Goal: Task Accomplishment & Management: Use online tool/utility

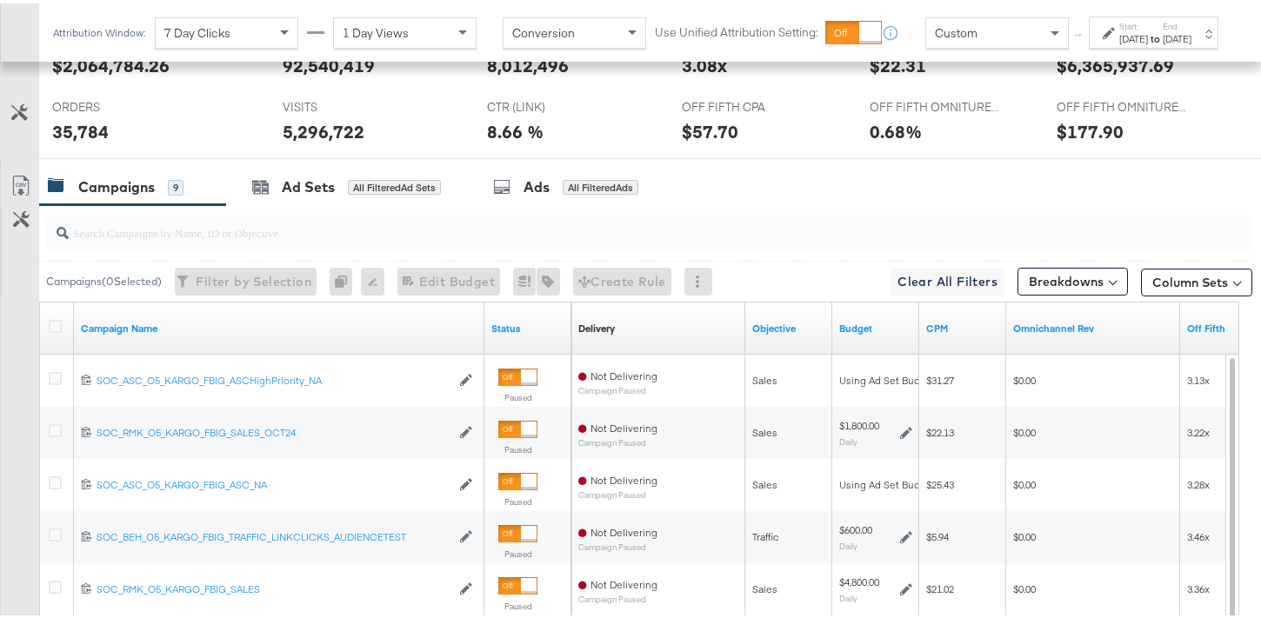
scroll to position [854, 0]
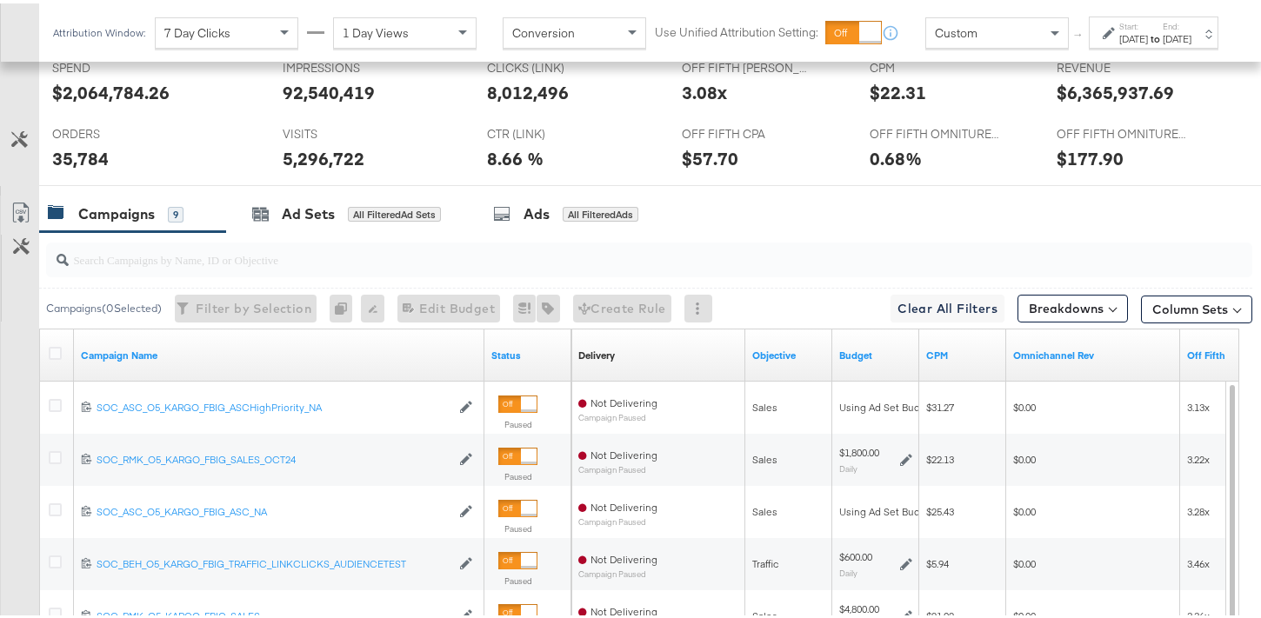
click at [1164, 43] on div "[DATE]" at bounding box center [1177, 36] width 29 height 14
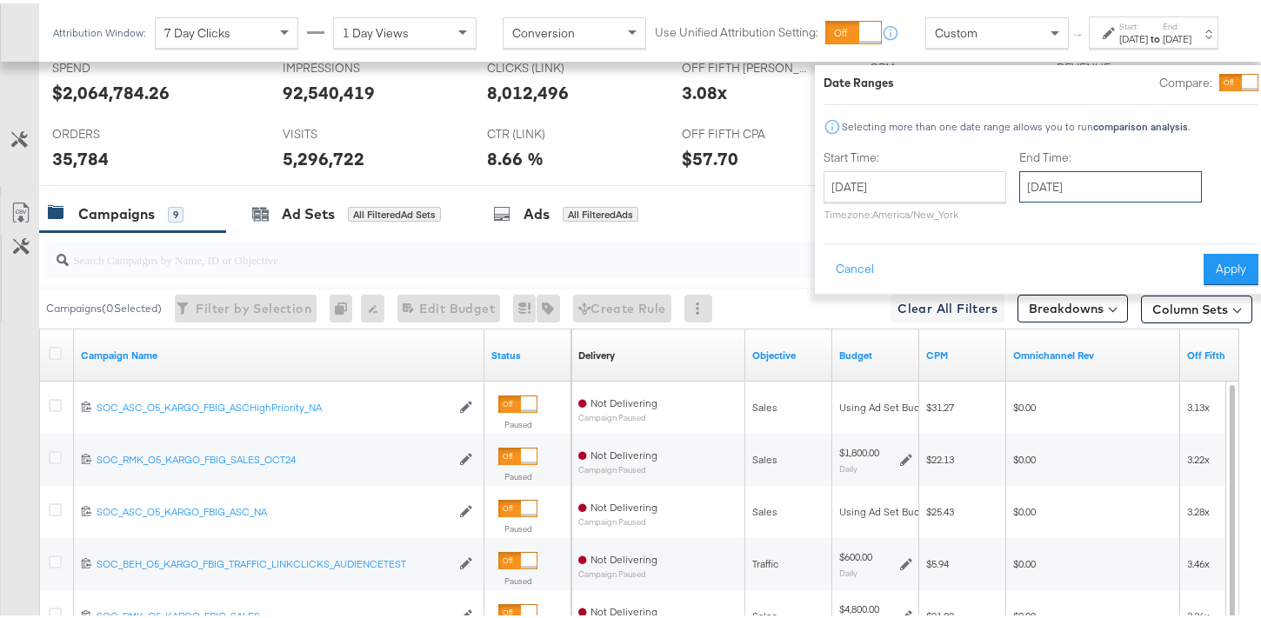
click at [1090, 183] on input "[DATE]" at bounding box center [1110, 183] width 183 height 31
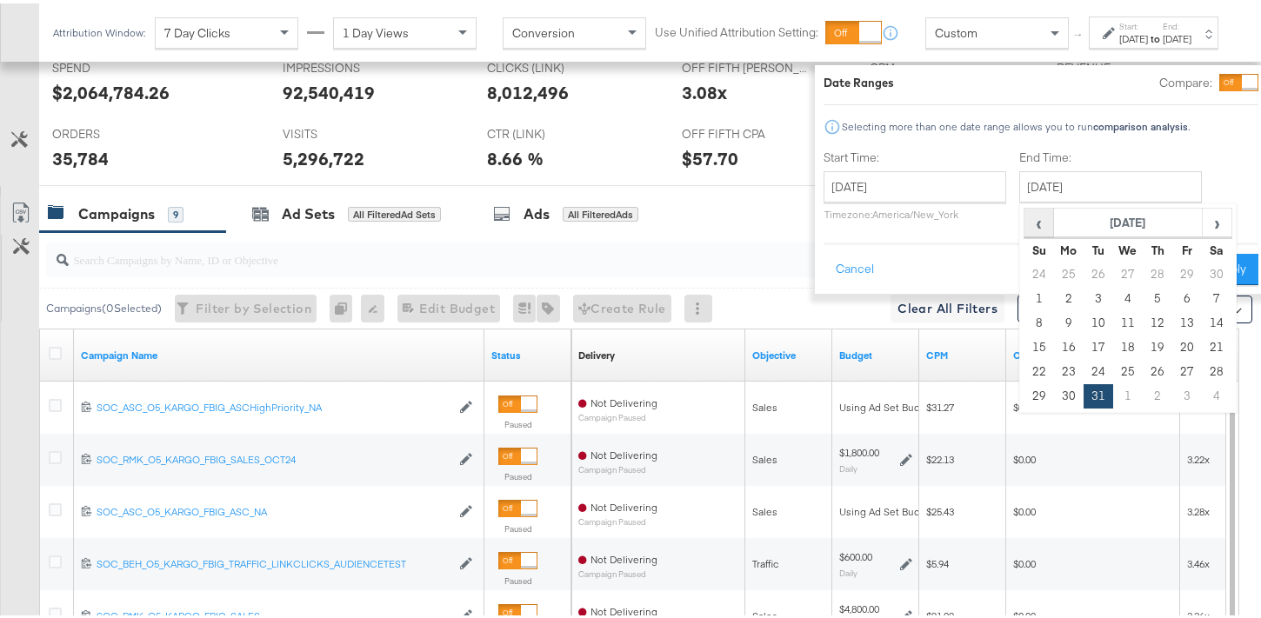
click at [1025, 217] on span "‹" at bounding box center [1038, 219] width 27 height 26
click at [1143, 361] on td "31" at bounding box center [1158, 369] width 30 height 24
type input "[DATE]"
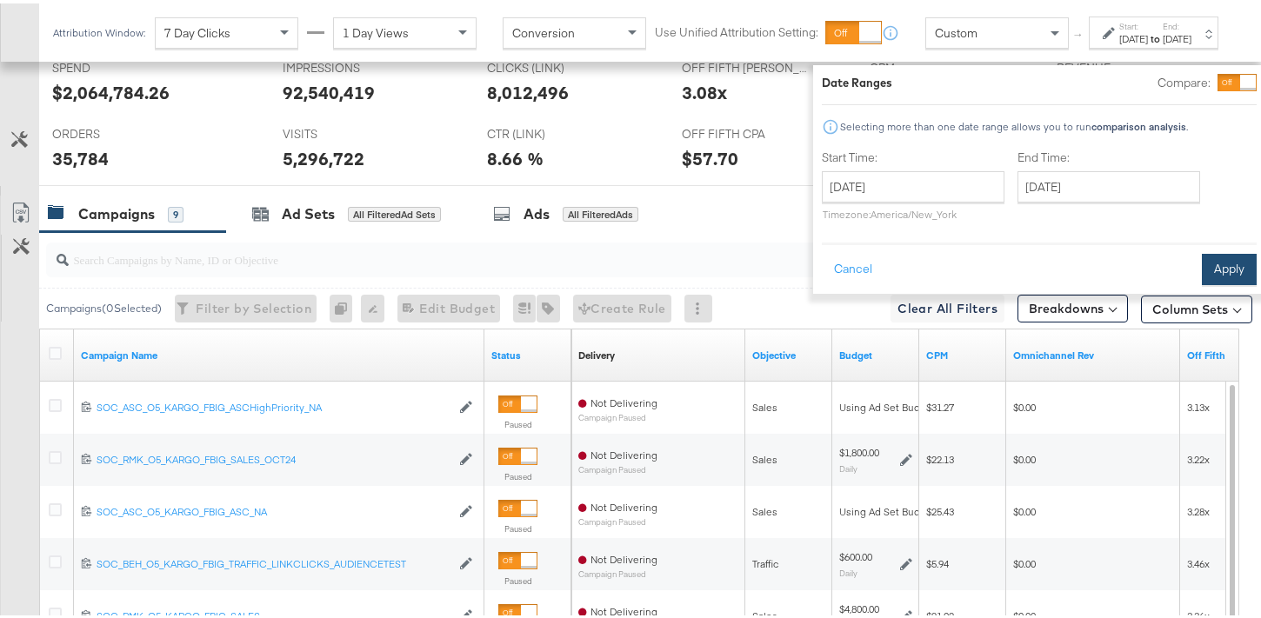
click at [1202, 277] on button "Apply" at bounding box center [1229, 266] width 55 height 31
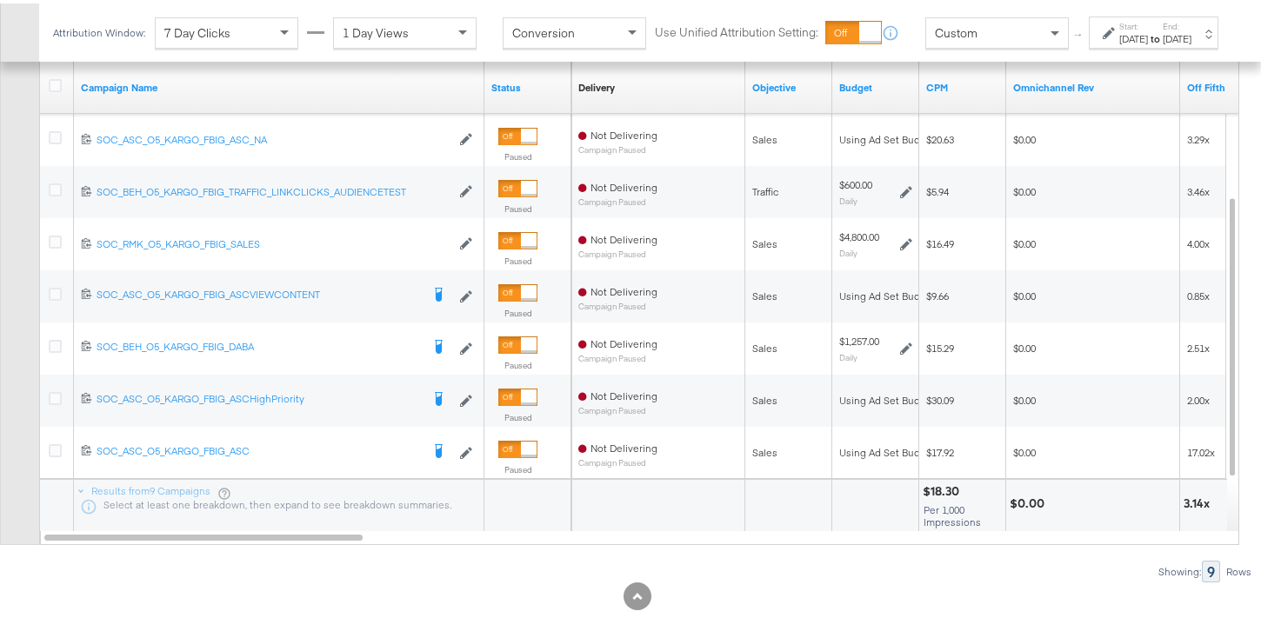
scroll to position [1155, 0]
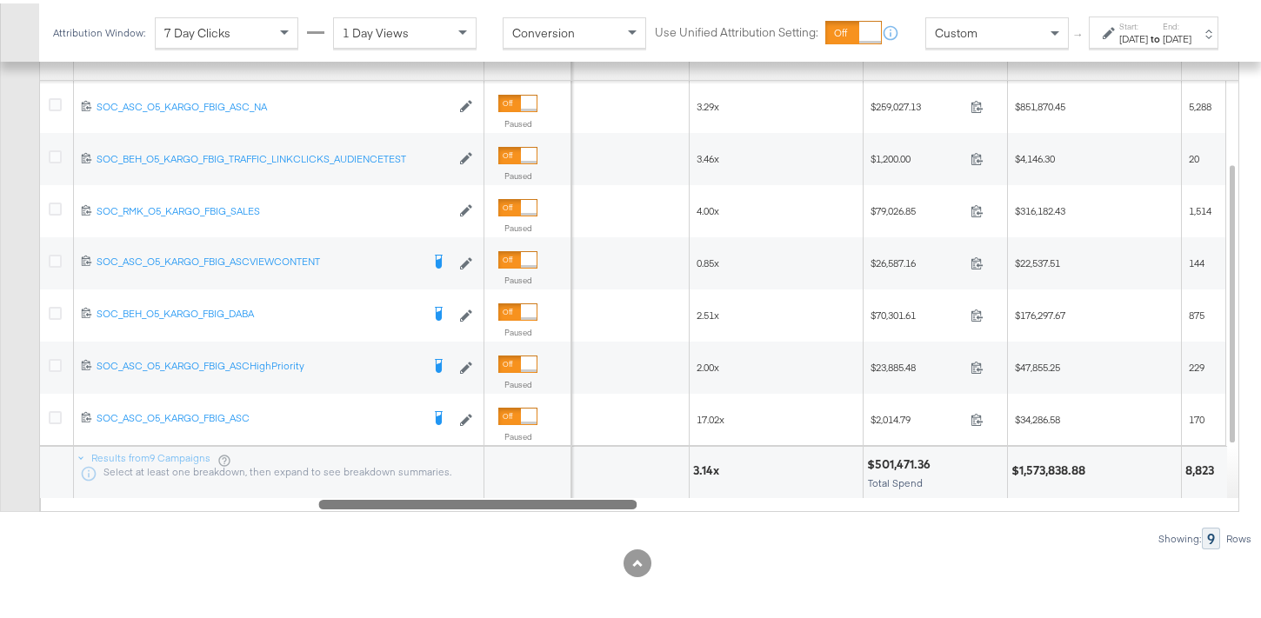
drag, startPoint x: 325, startPoint y: 506, endPoint x: 614, endPoint y: 519, distance: 289.1
click at [614, 518] on div "Campaigns ( 0 Selected) Filter by Selection Filter 0 campaigns 0 Rename 0 campa…" at bounding box center [626, 237] width 1253 height 618
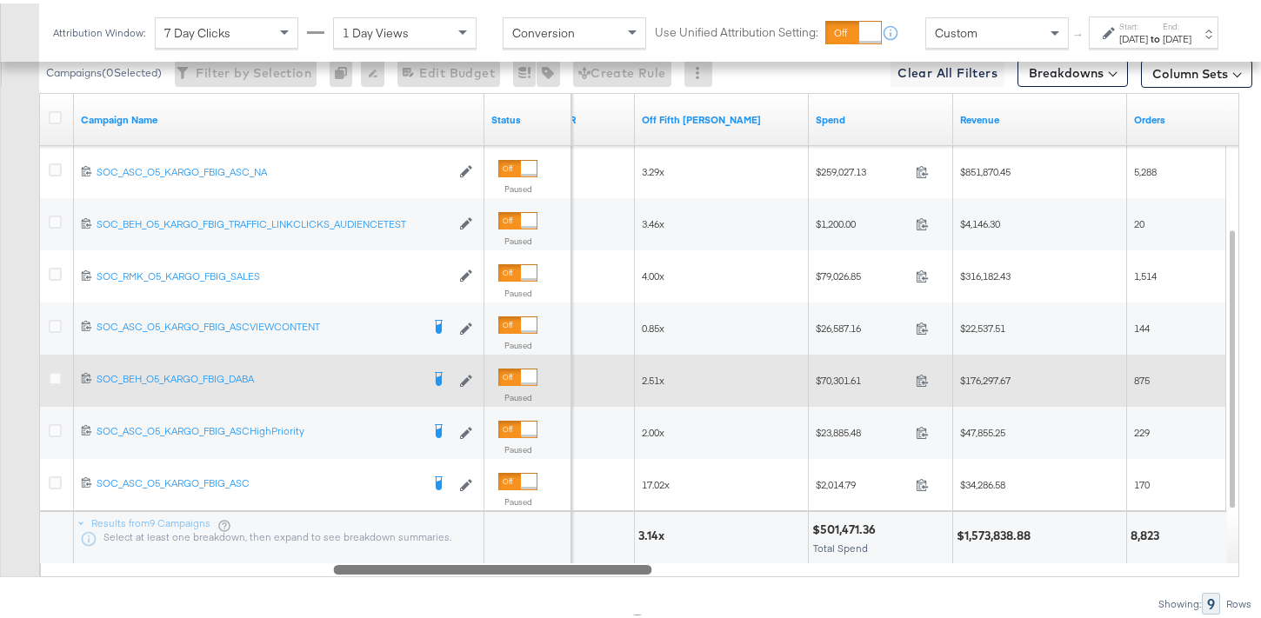
scroll to position [1159, 0]
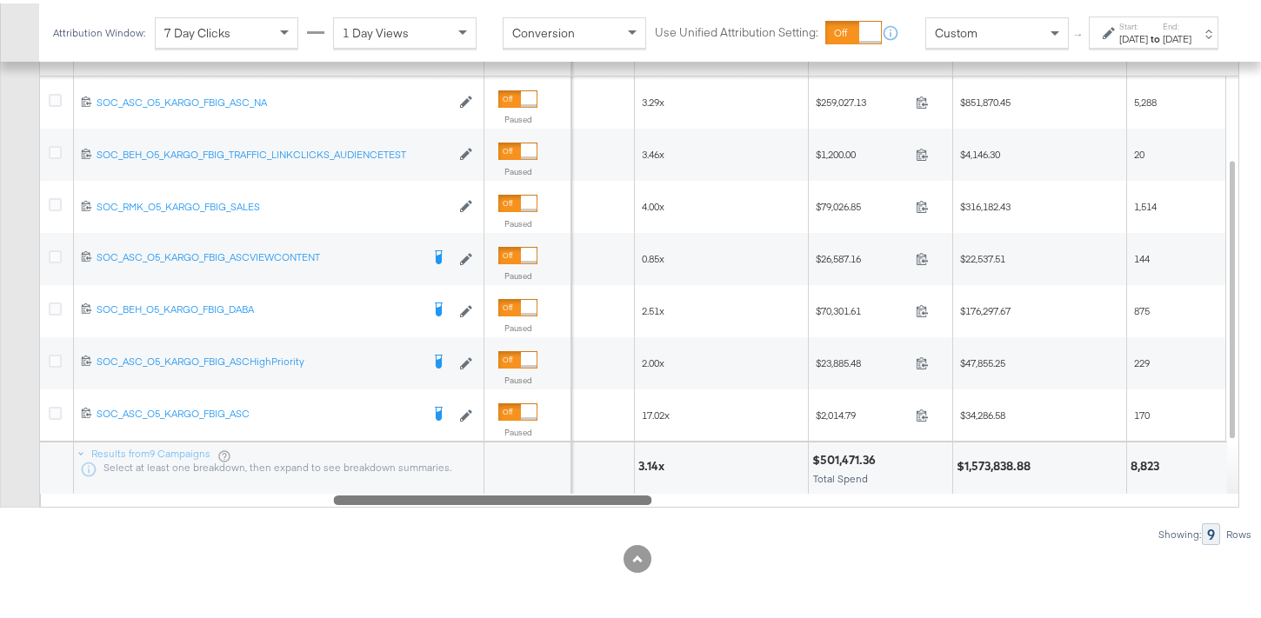
drag, startPoint x: 914, startPoint y: 463, endPoint x: 821, endPoint y: 459, distance: 93.1
click at [822, 460] on div "$501,471.36" at bounding box center [880, 457] width 137 height 17
drag, startPoint x: 818, startPoint y: 455, endPoint x: 876, endPoint y: 459, distance: 58.4
click at [876, 459] on div "$501,471.36" at bounding box center [846, 457] width 69 height 17
drag, startPoint x: 876, startPoint y: 457, endPoint x: 843, endPoint y: 457, distance: 33.1
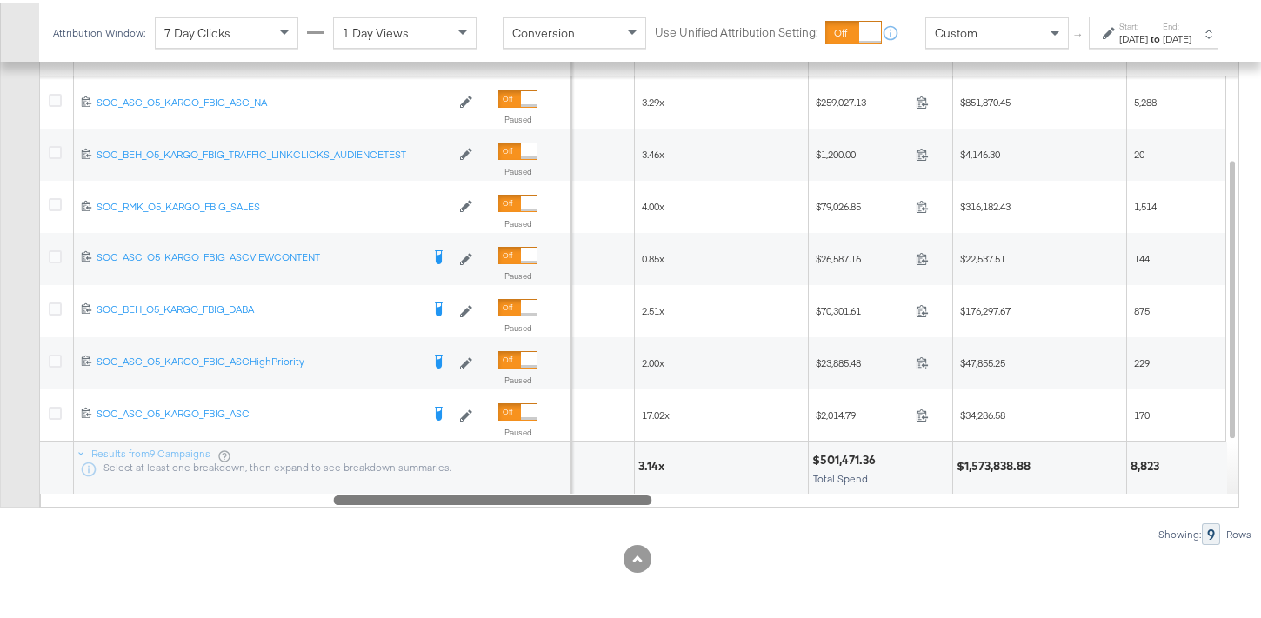
click at [843, 457] on div "$501,471.36" at bounding box center [846, 457] width 69 height 17
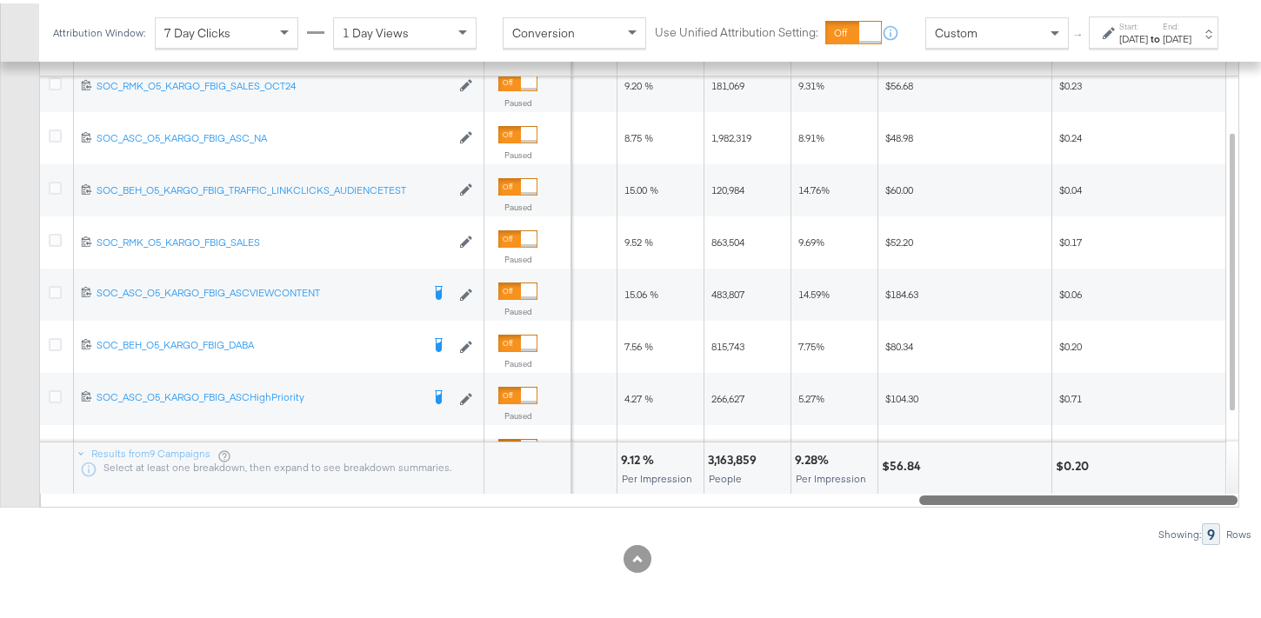
drag, startPoint x: 602, startPoint y: 498, endPoint x: 1273, endPoint y: 491, distance: 671.5
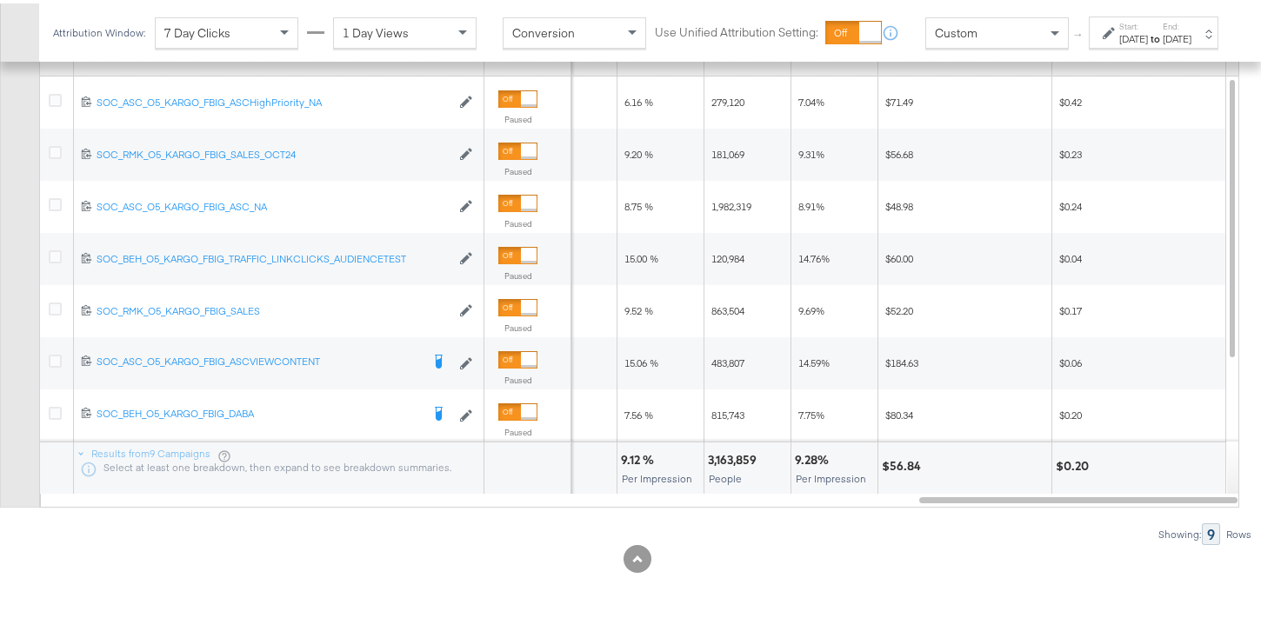
scroll to position [1002, 0]
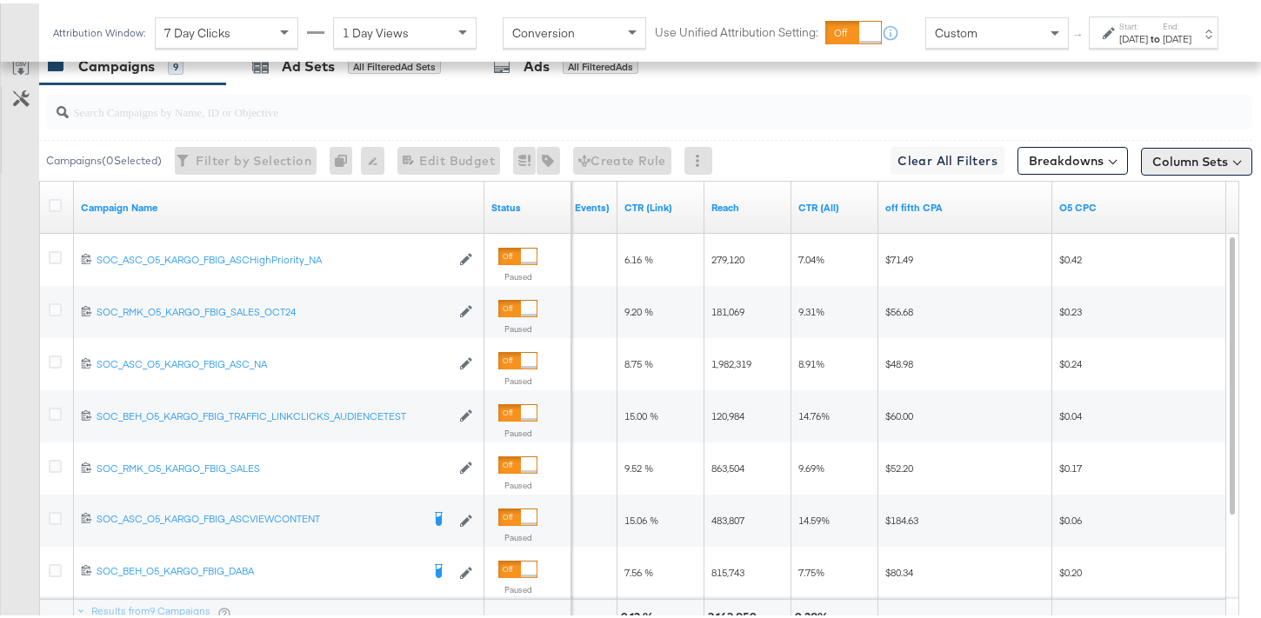
click at [1189, 161] on button "Column Sets" at bounding box center [1196, 158] width 111 height 28
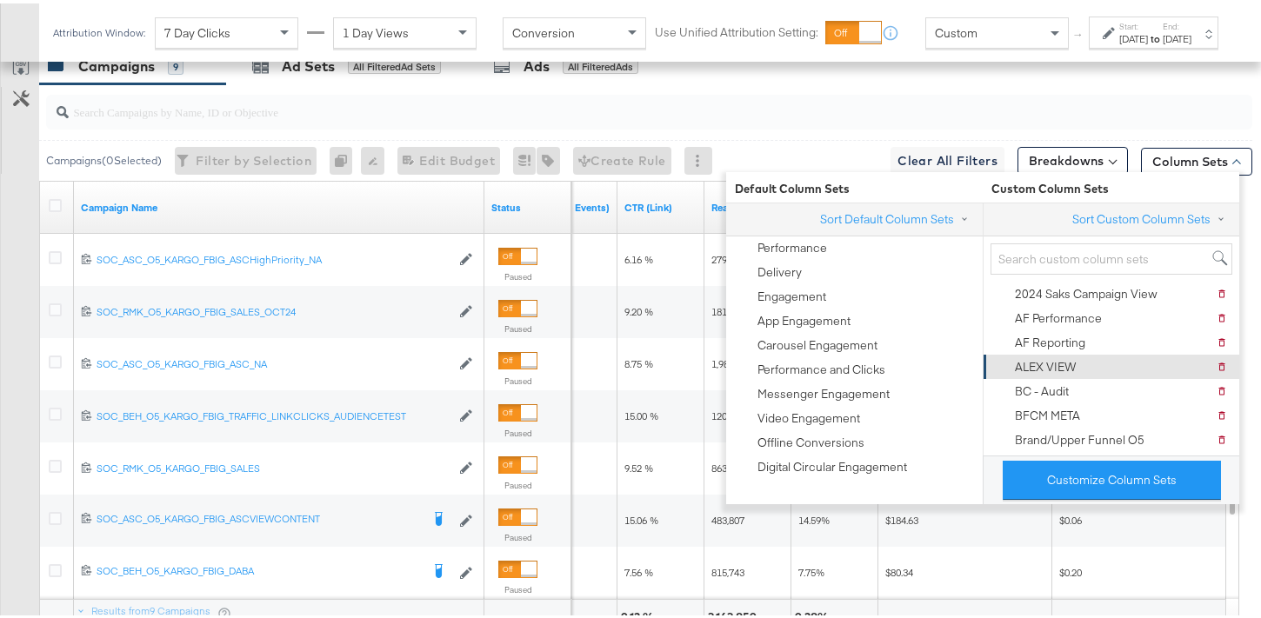
scroll to position [284, 0]
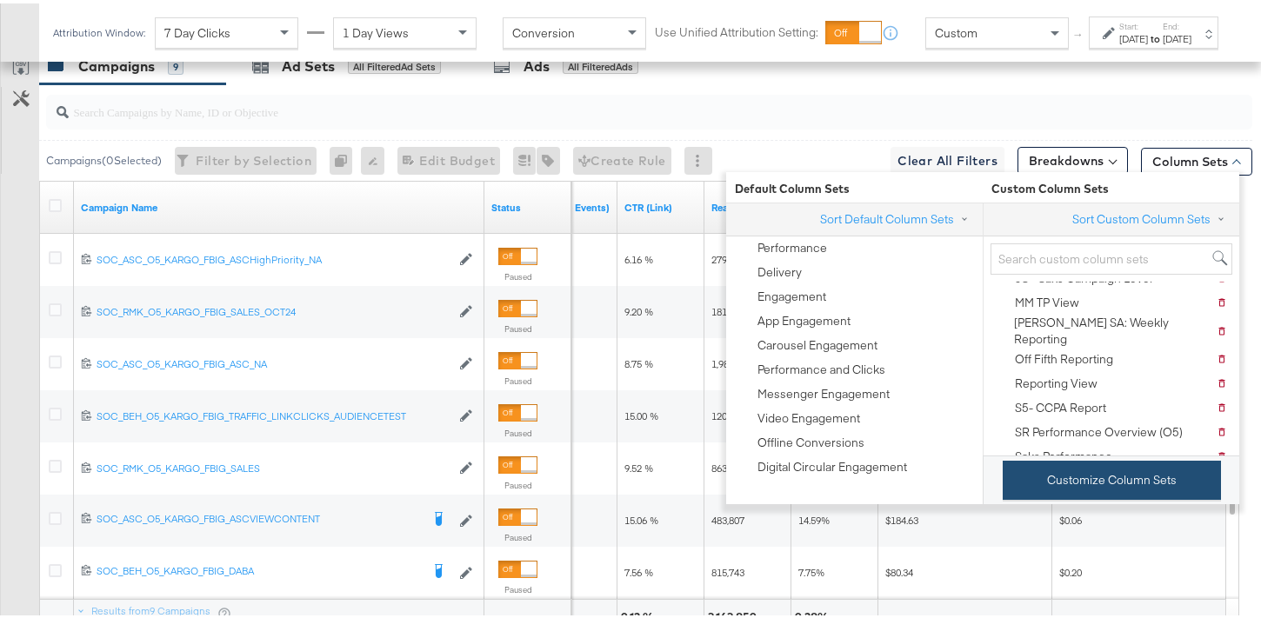
click at [1105, 489] on button "Customize Column Sets" at bounding box center [1112, 477] width 218 height 39
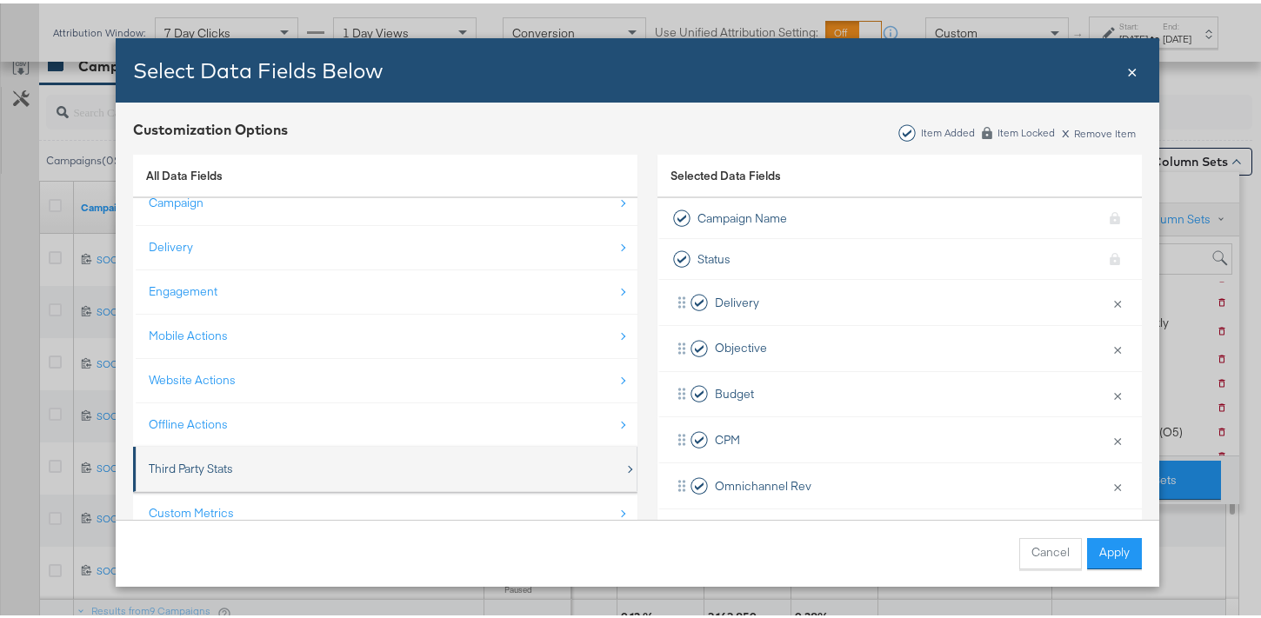
scroll to position [25, 0]
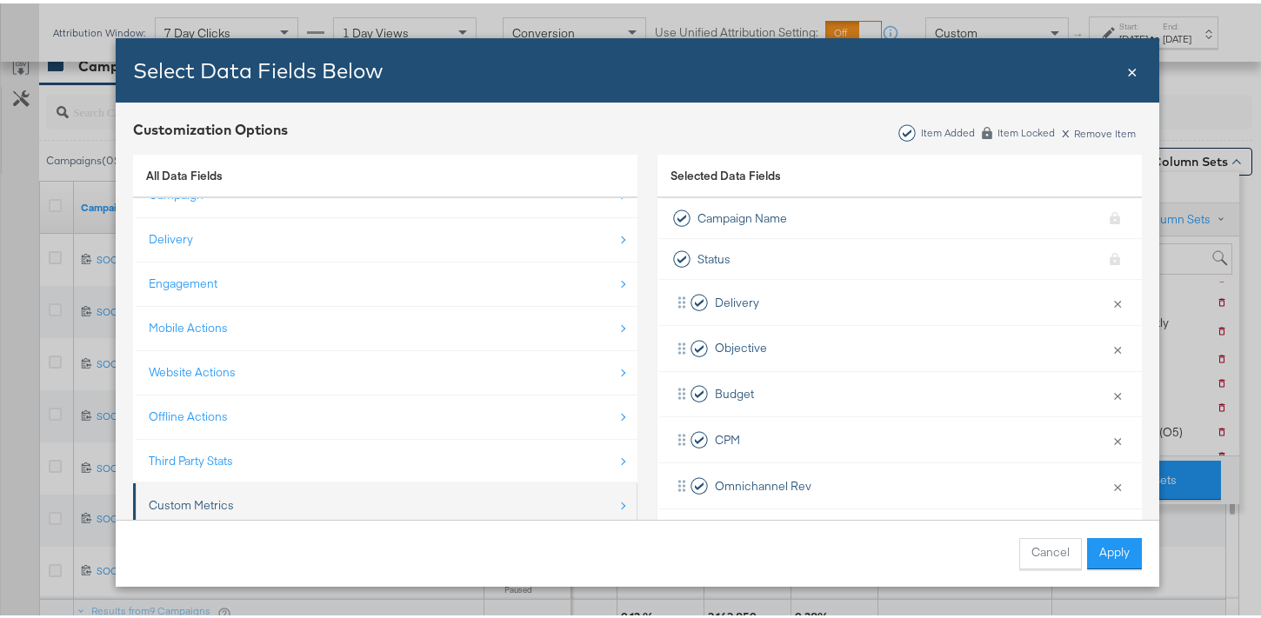
click at [269, 483] on li "Custom Metrics" at bounding box center [385, 502] width 504 height 45
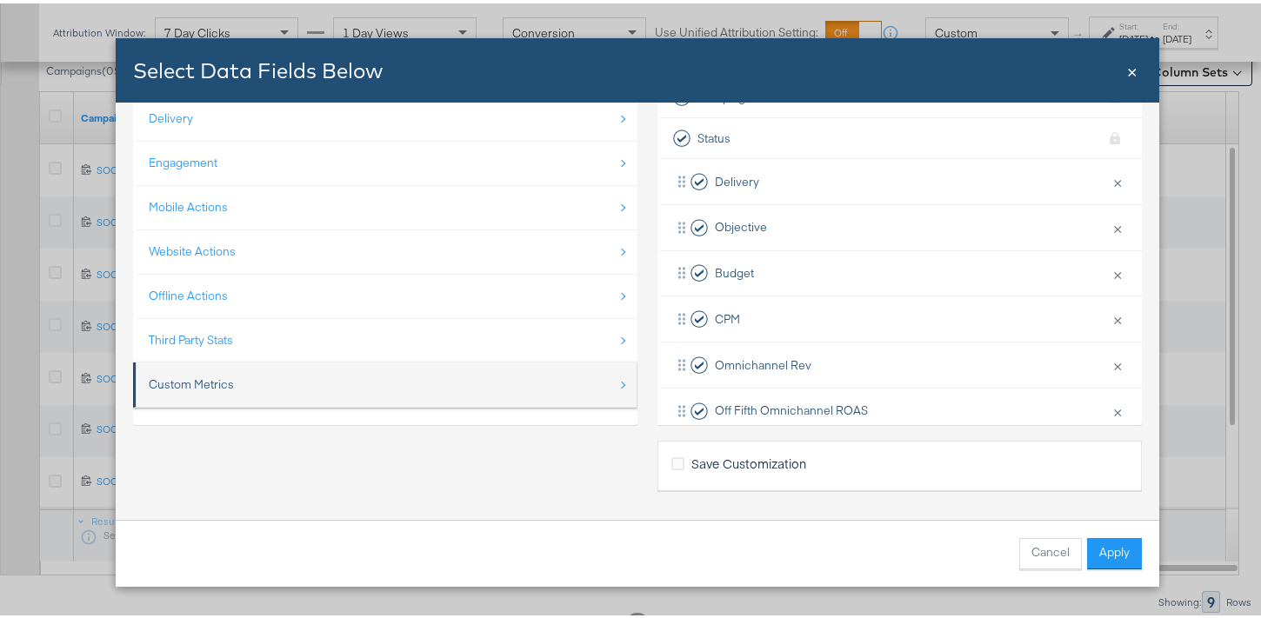
scroll to position [1159, 0]
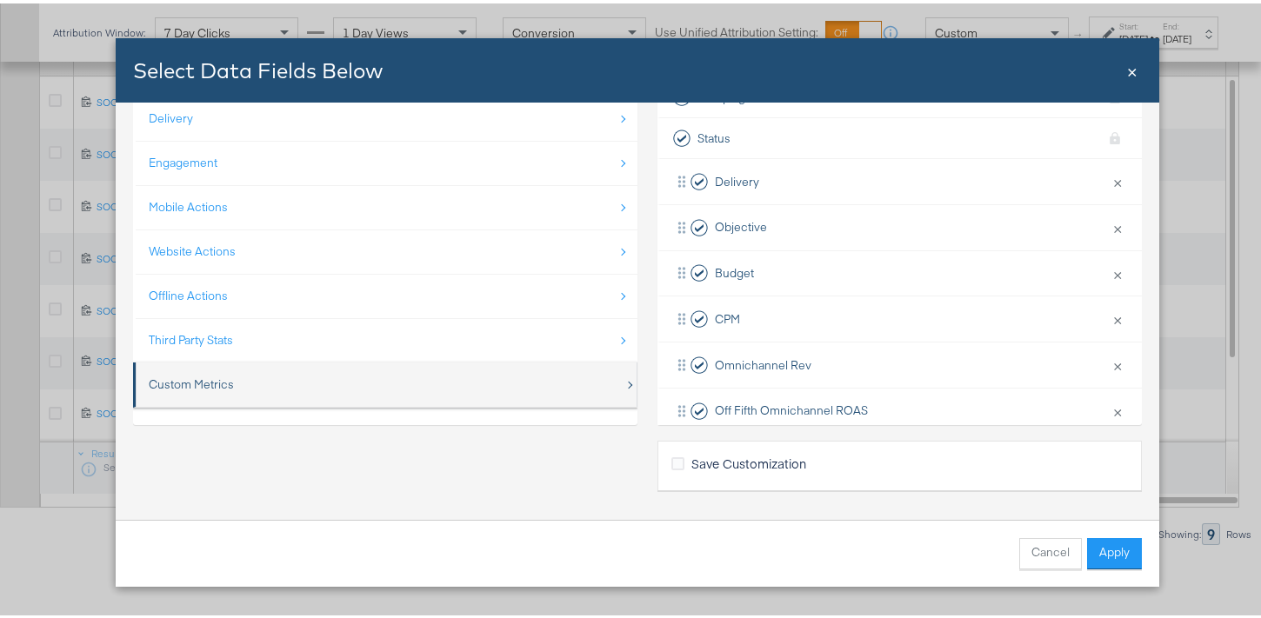
click at [267, 389] on div "Custom Metrics" at bounding box center [387, 382] width 476 height 36
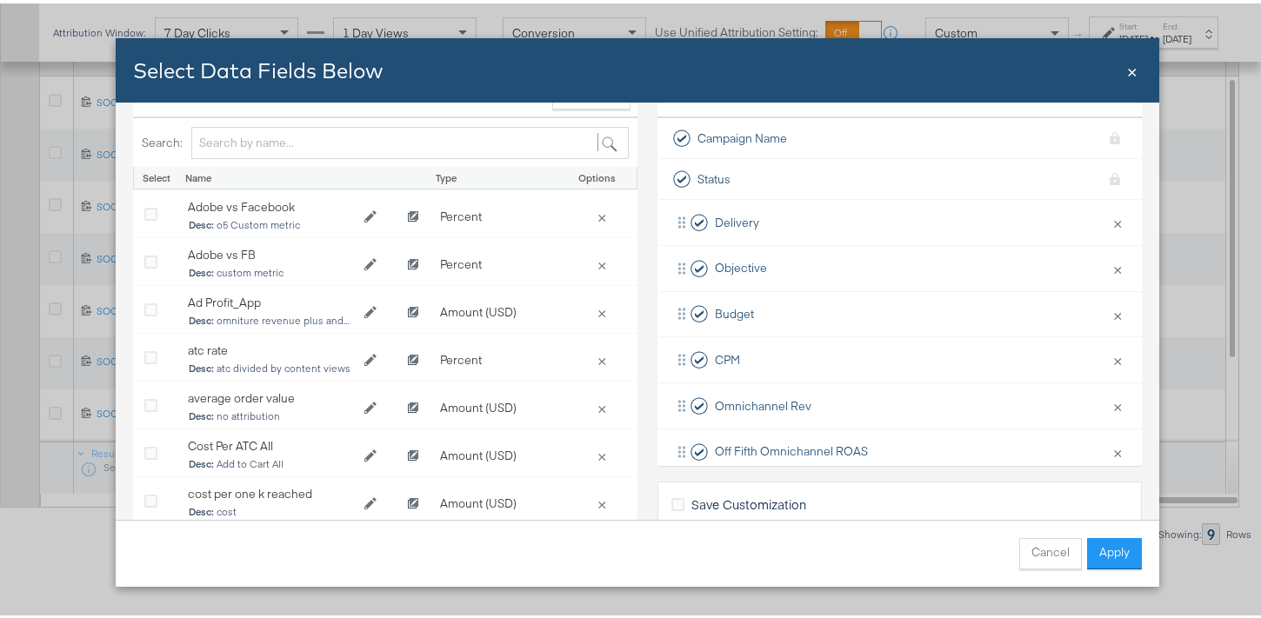
scroll to position [50, 0]
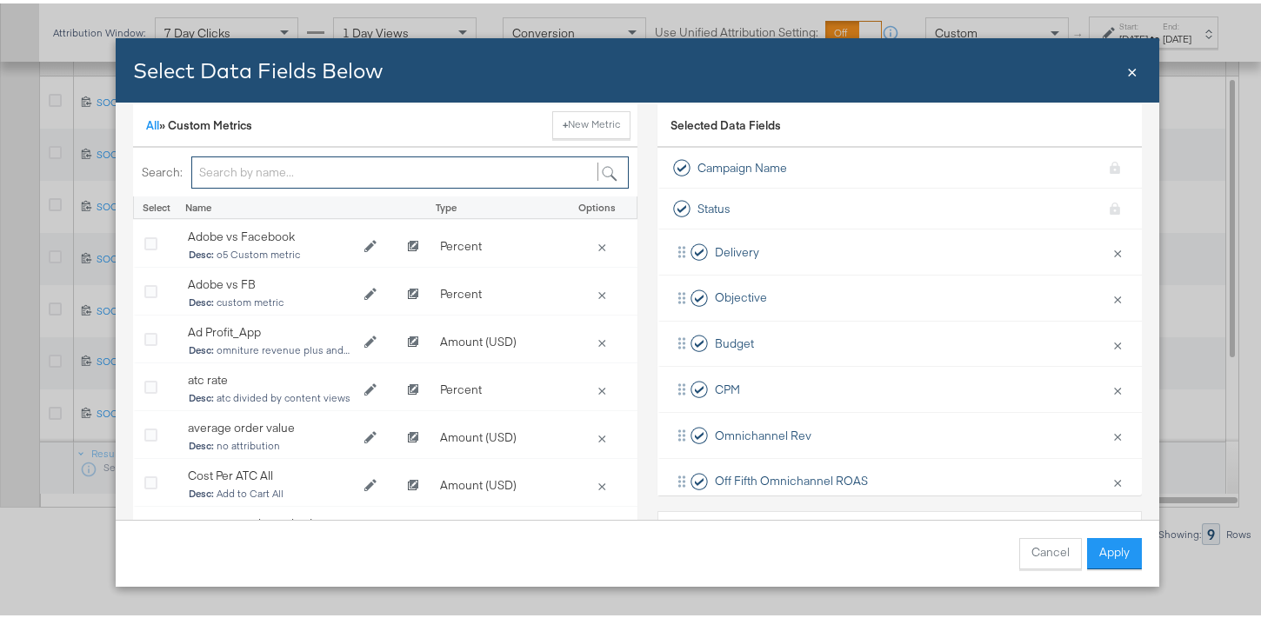
click at [260, 157] on input "Bulk Add Locations Modal" at bounding box center [410, 169] width 438 height 32
type input "cpa"
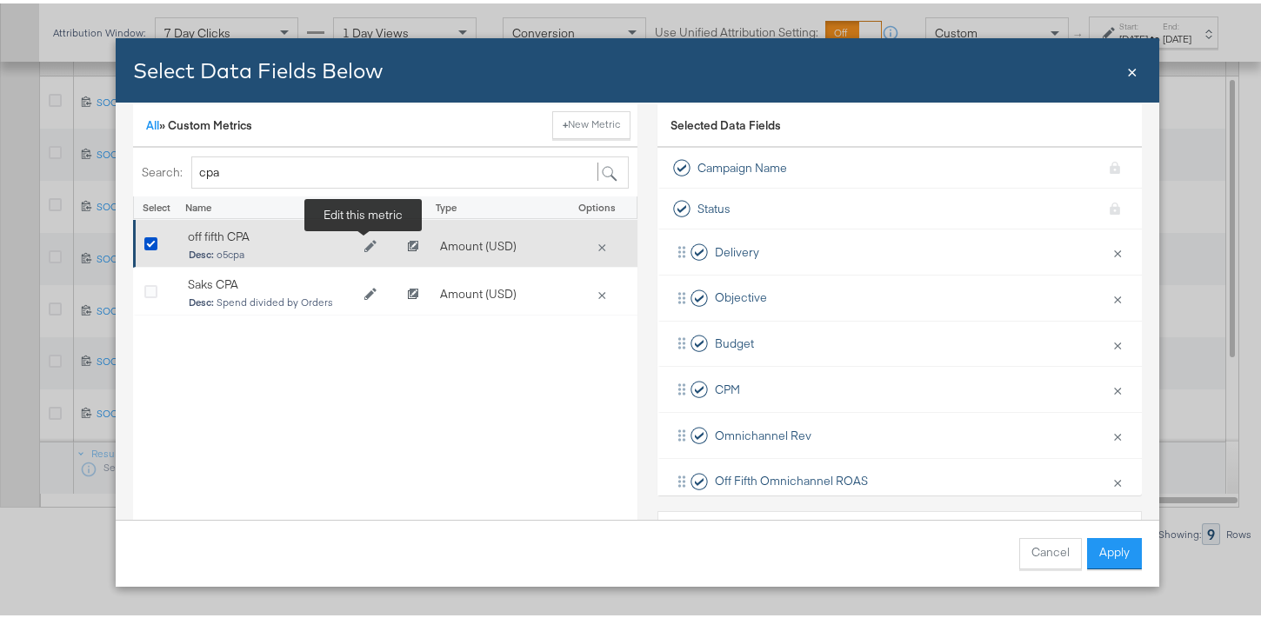
click at [364, 245] on icon "Edit off fifth CPA" at bounding box center [370, 243] width 12 height 12
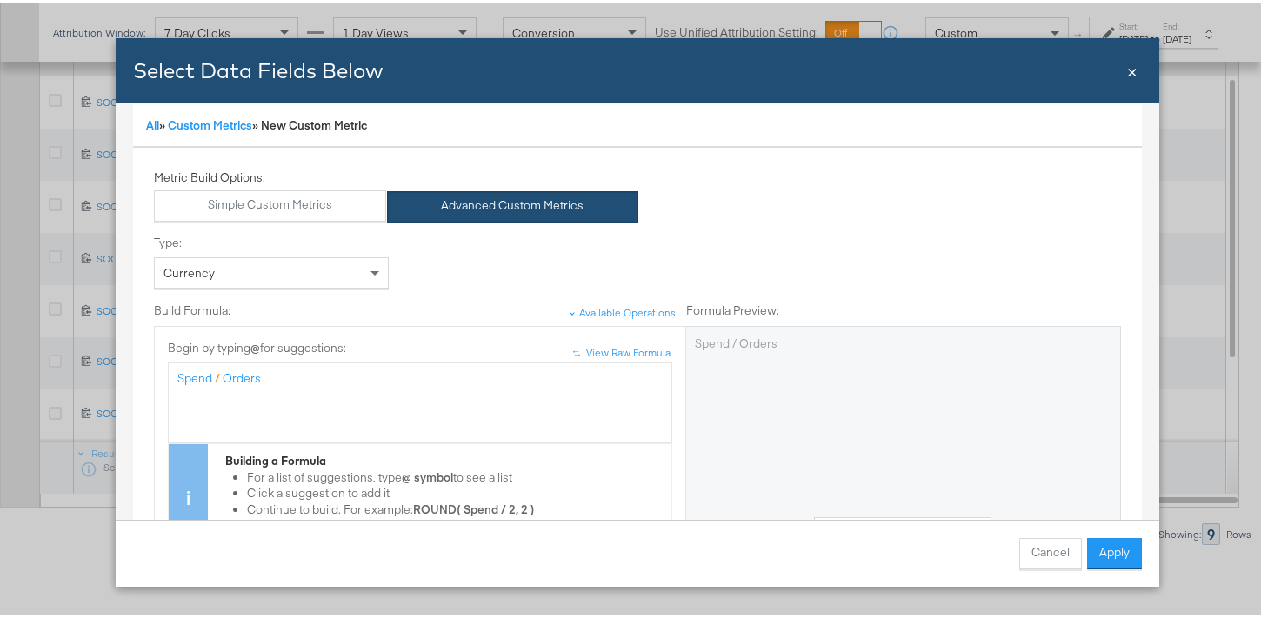
click at [1128, 76] on span "×" at bounding box center [1132, 66] width 10 height 23
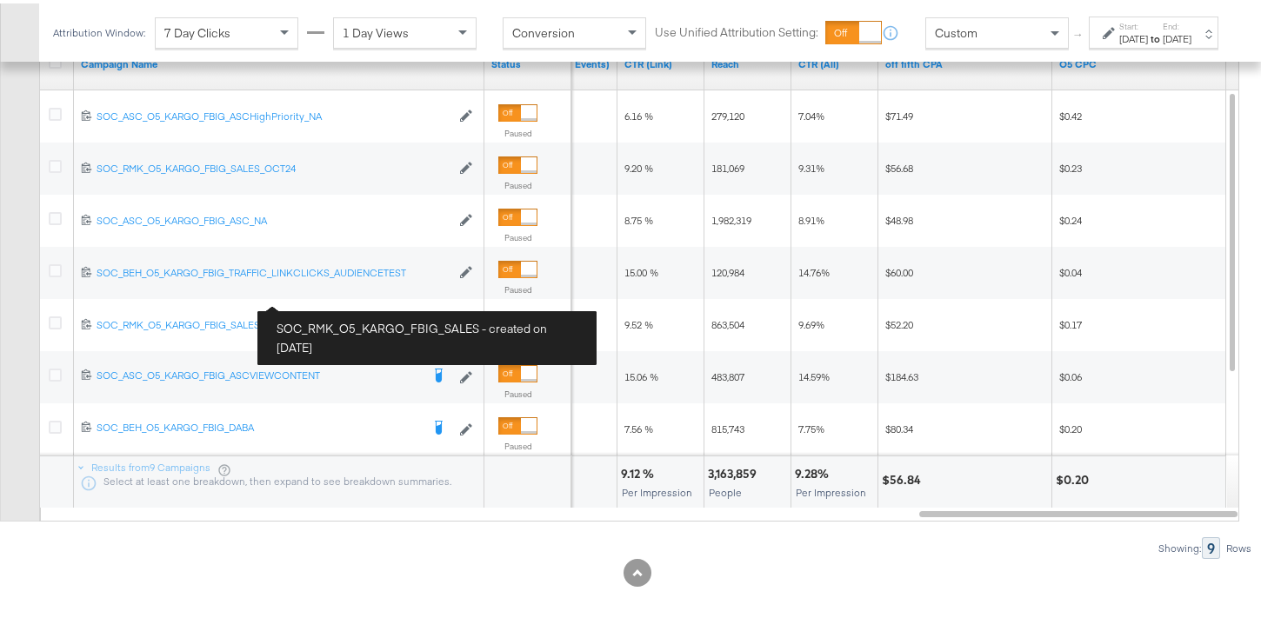
scroll to position [1133, 0]
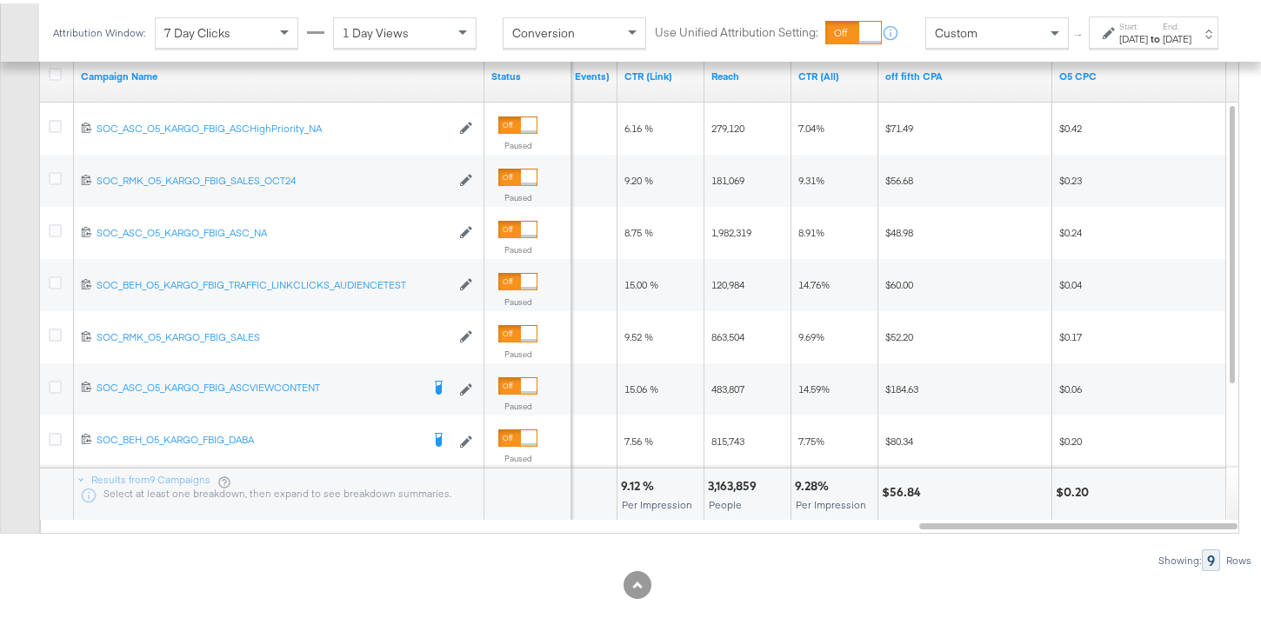
click at [1119, 43] on div "[DATE]" at bounding box center [1133, 36] width 29 height 14
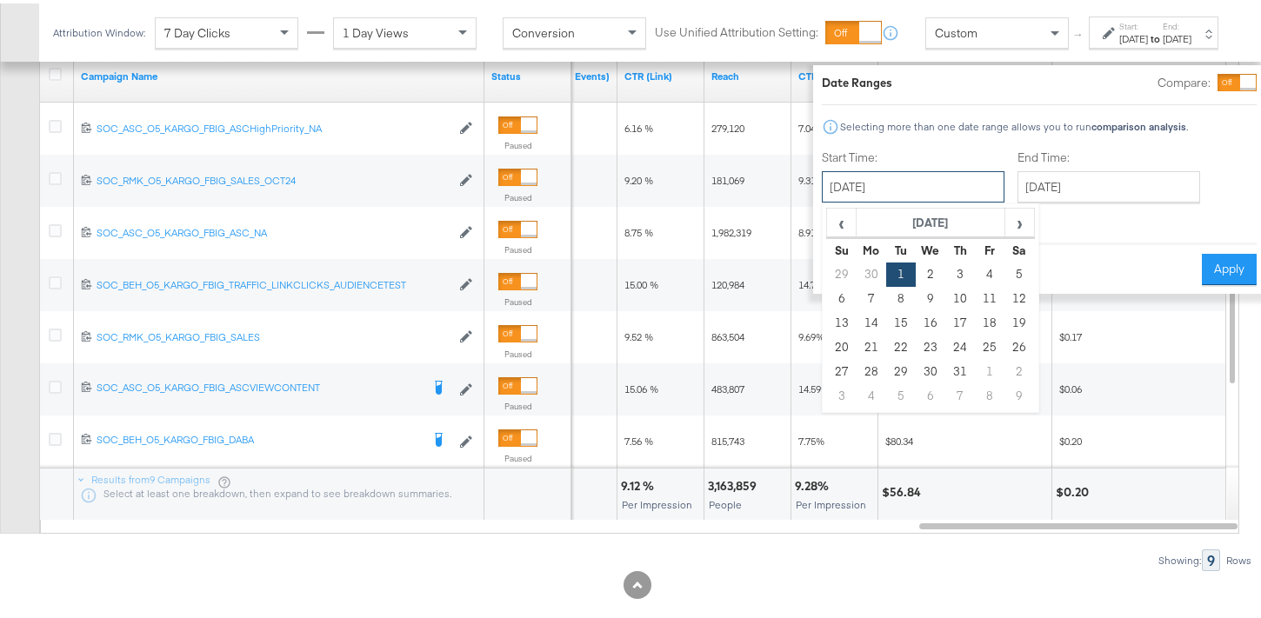
click at [943, 173] on input "[DATE]" at bounding box center [913, 183] width 183 height 31
click at [1006, 216] on span "›" at bounding box center [1019, 219] width 27 height 26
click at [975, 272] on td "1" at bounding box center [990, 271] width 30 height 24
type input "[DATE]"
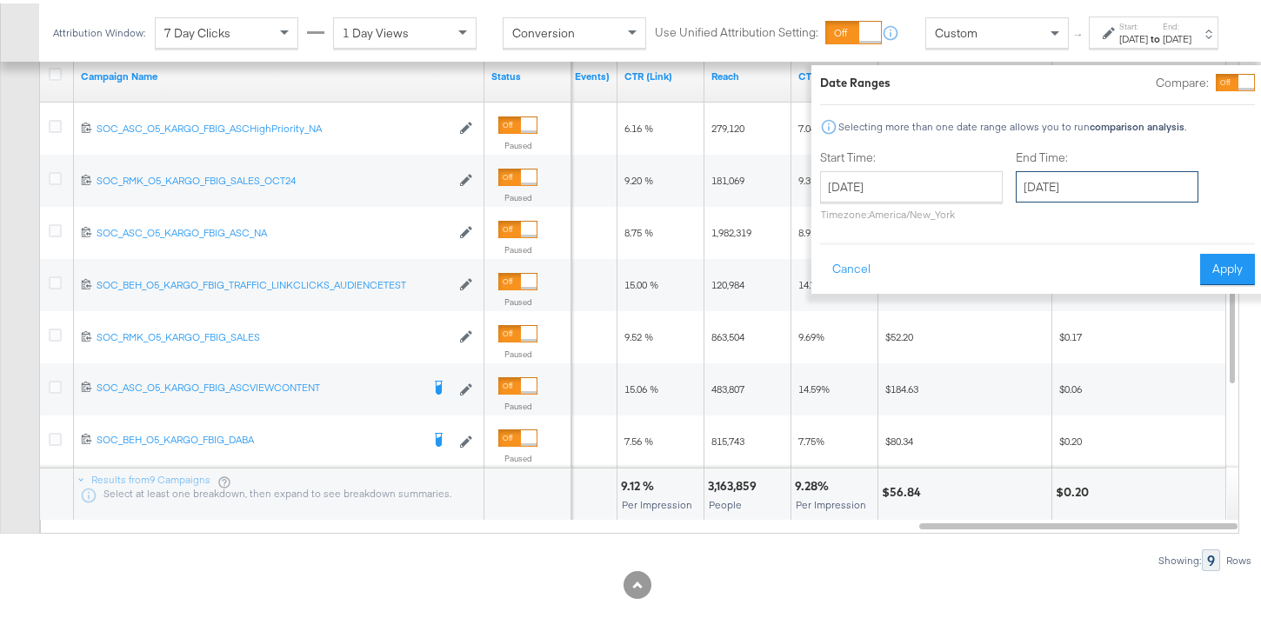
click at [1044, 193] on input "[DATE]" at bounding box center [1107, 183] width 183 height 31
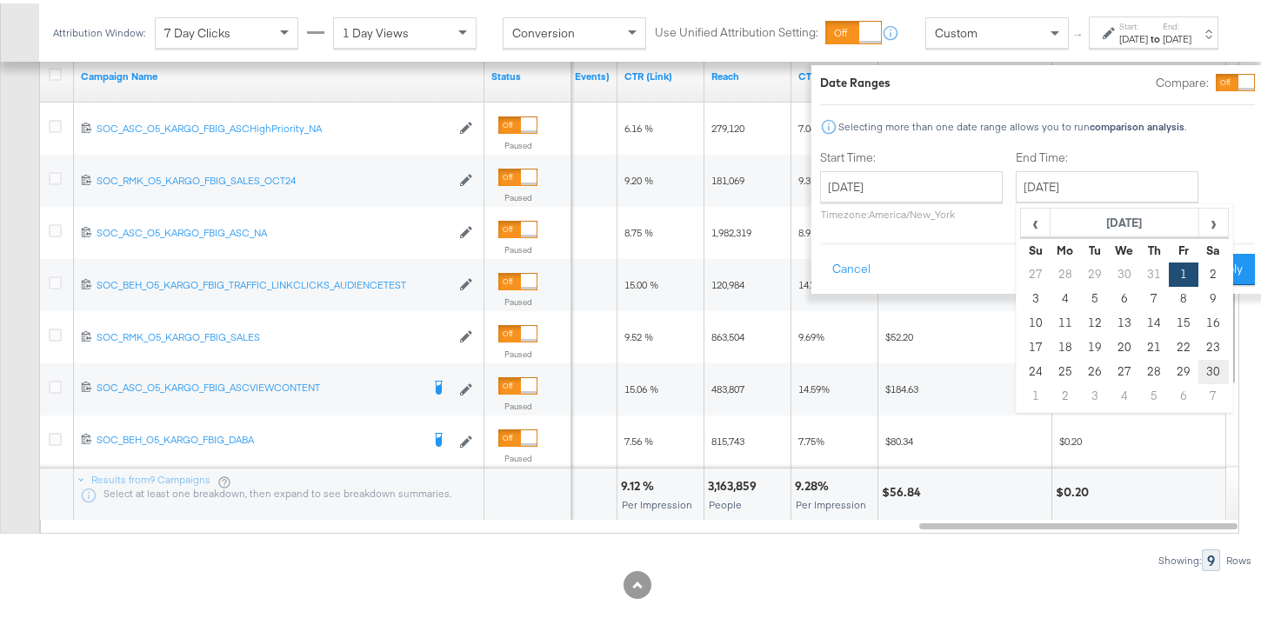
click at [1199, 370] on td "30" at bounding box center [1214, 369] width 30 height 24
type input "[DATE]"
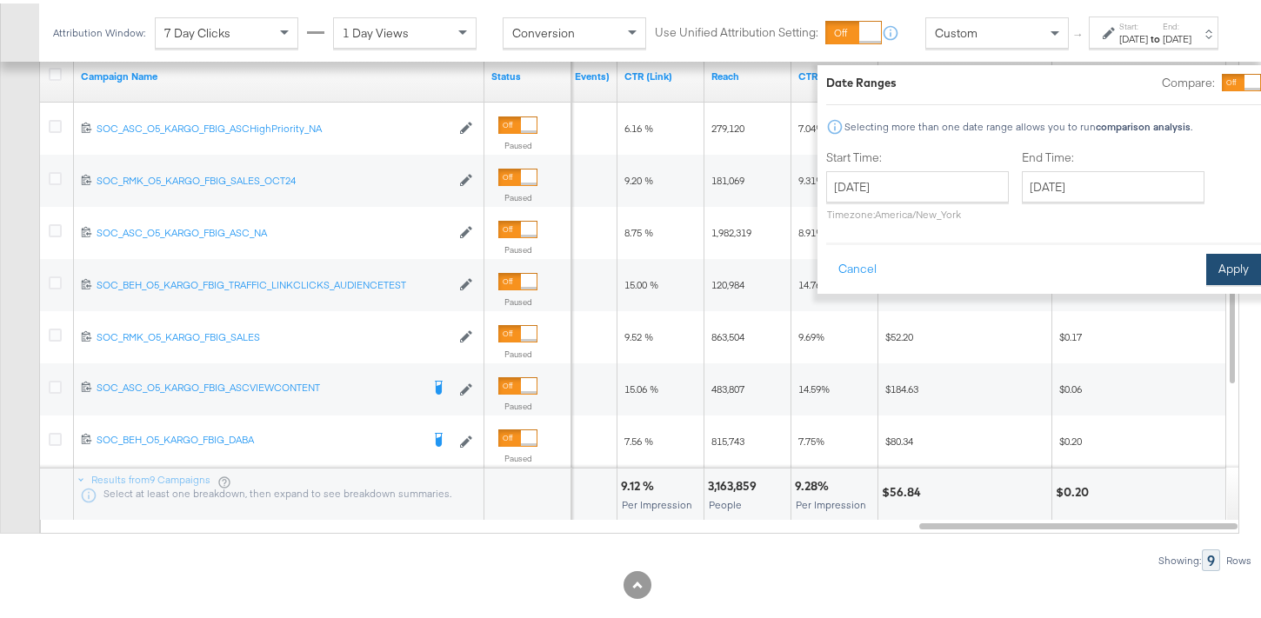
click at [1206, 270] on button "Apply" at bounding box center [1233, 266] width 55 height 31
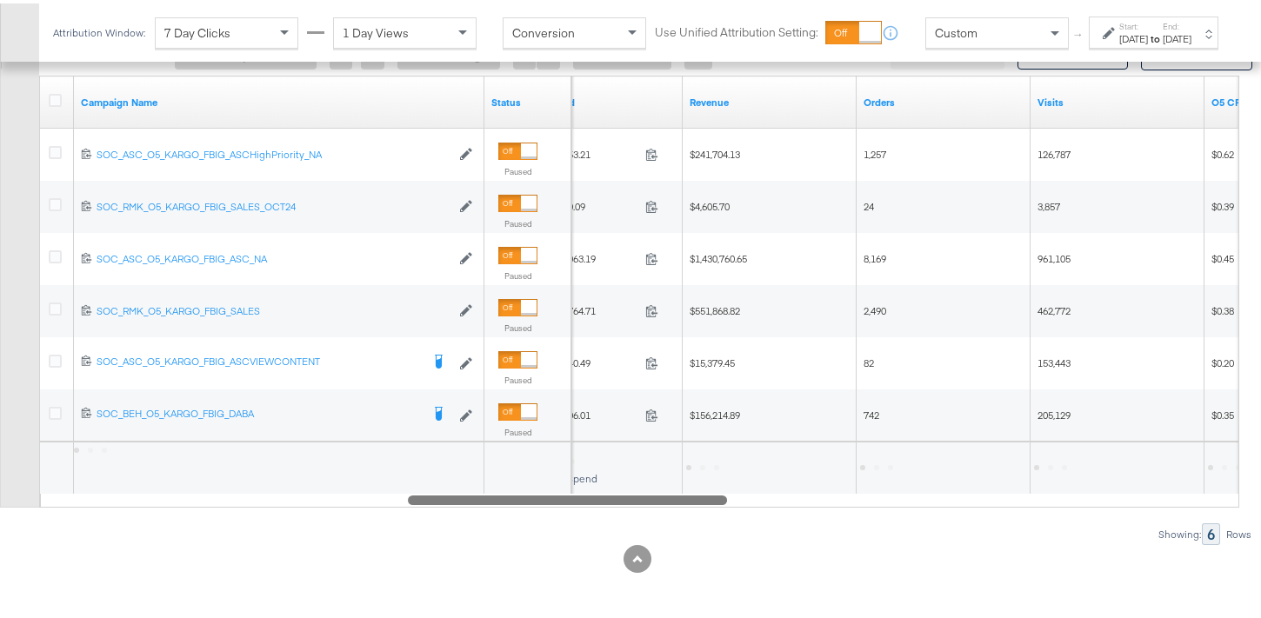
scroll to position [1107, 0]
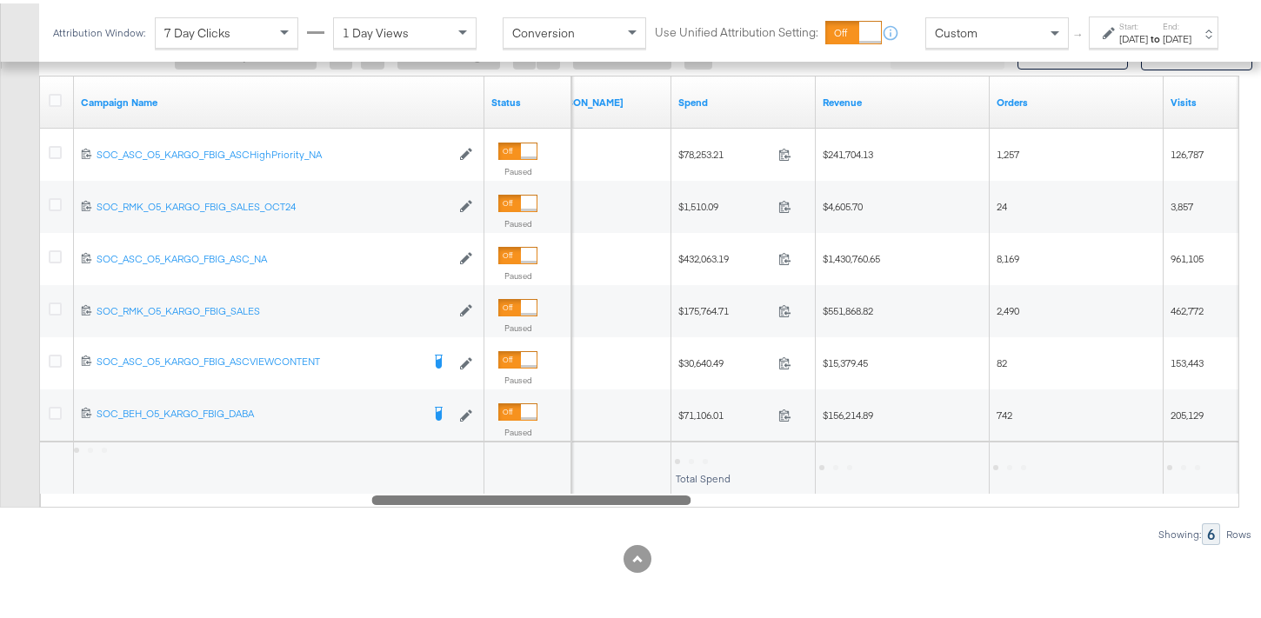
drag, startPoint x: 1051, startPoint y: 495, endPoint x: 504, endPoint y: 470, distance: 546.8
click at [504, 470] on div "Campaign Name Status Off Fifth [PERSON_NAME] Spend Revenue Orders Visits 120214…" at bounding box center [639, 288] width 1200 height 432
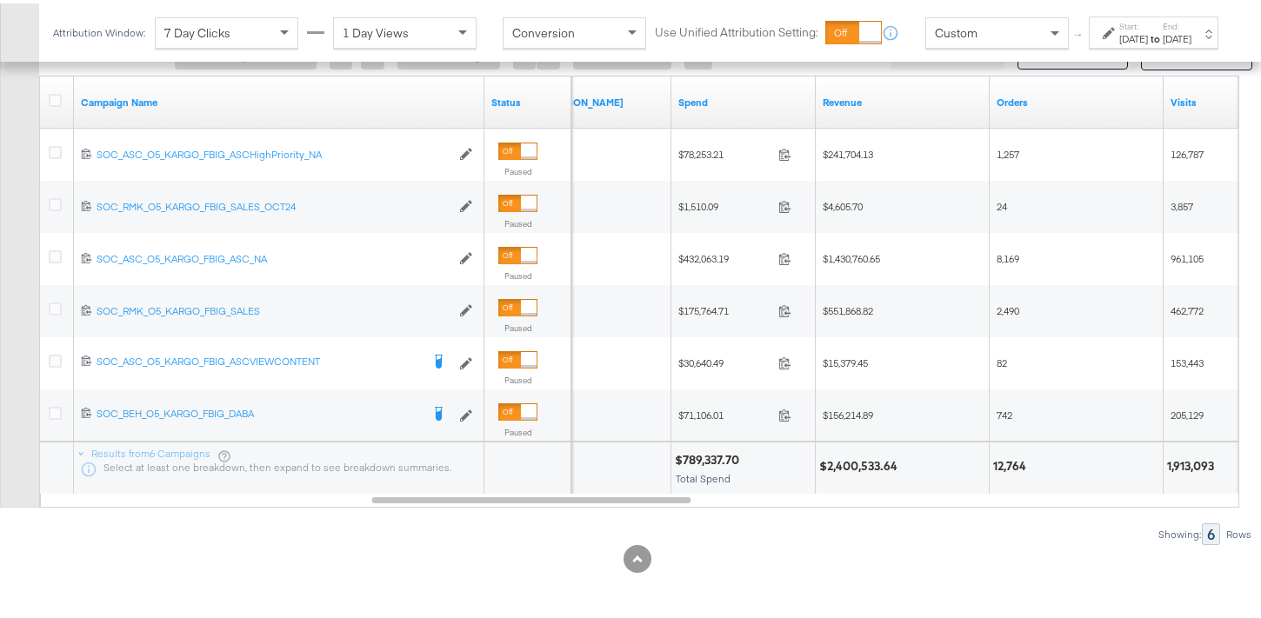
click at [1119, 43] on div "[DATE]" at bounding box center [1133, 36] width 29 height 14
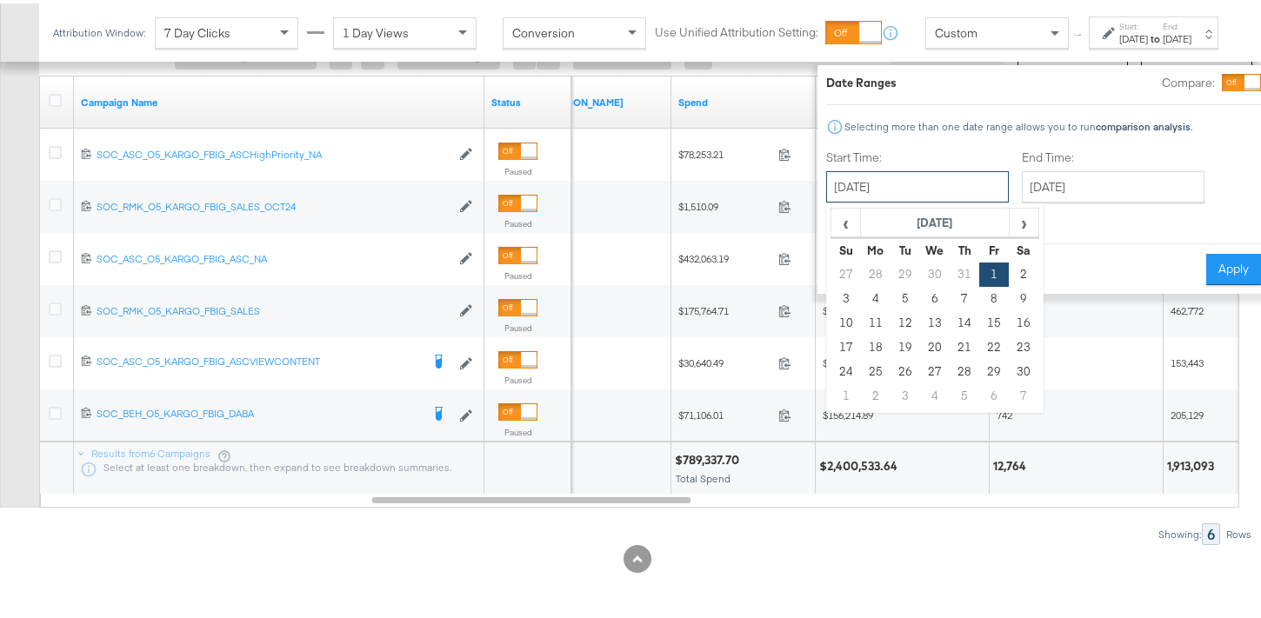
click at [939, 189] on input "[DATE]" at bounding box center [917, 183] width 183 height 31
click at [1011, 225] on span "›" at bounding box center [1024, 219] width 27 height 26
click at [832, 294] on td "1" at bounding box center [847, 296] width 30 height 24
type input "[DATE]"
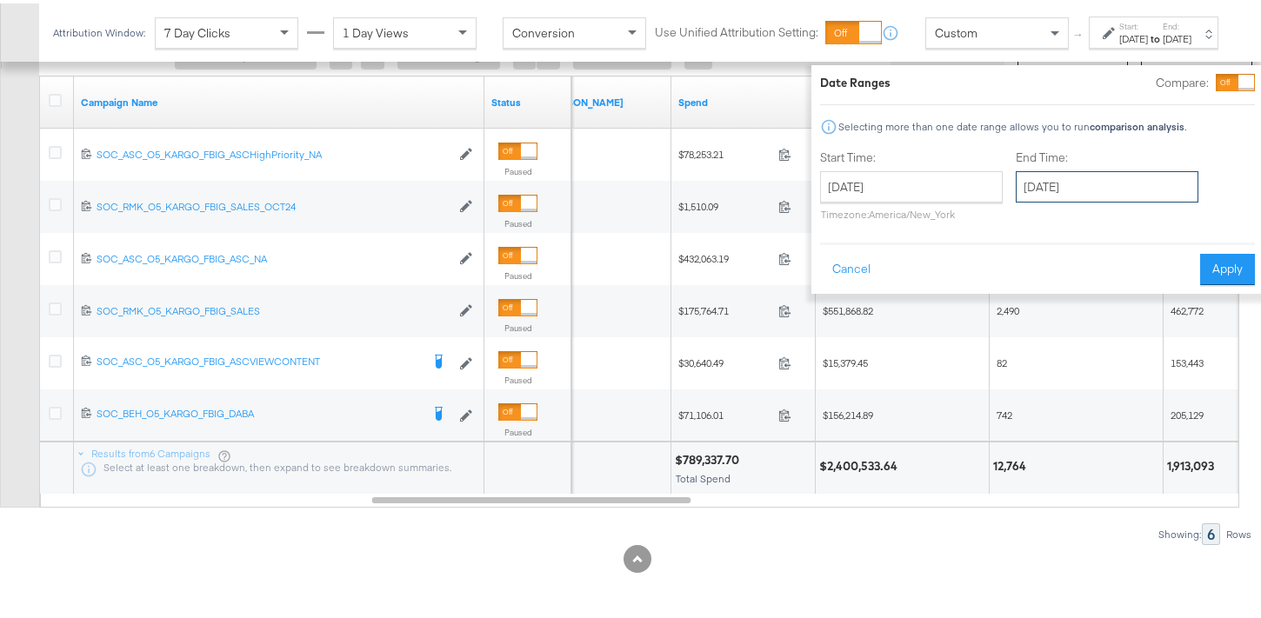
click at [1070, 173] on input "[DATE]" at bounding box center [1107, 183] width 183 height 31
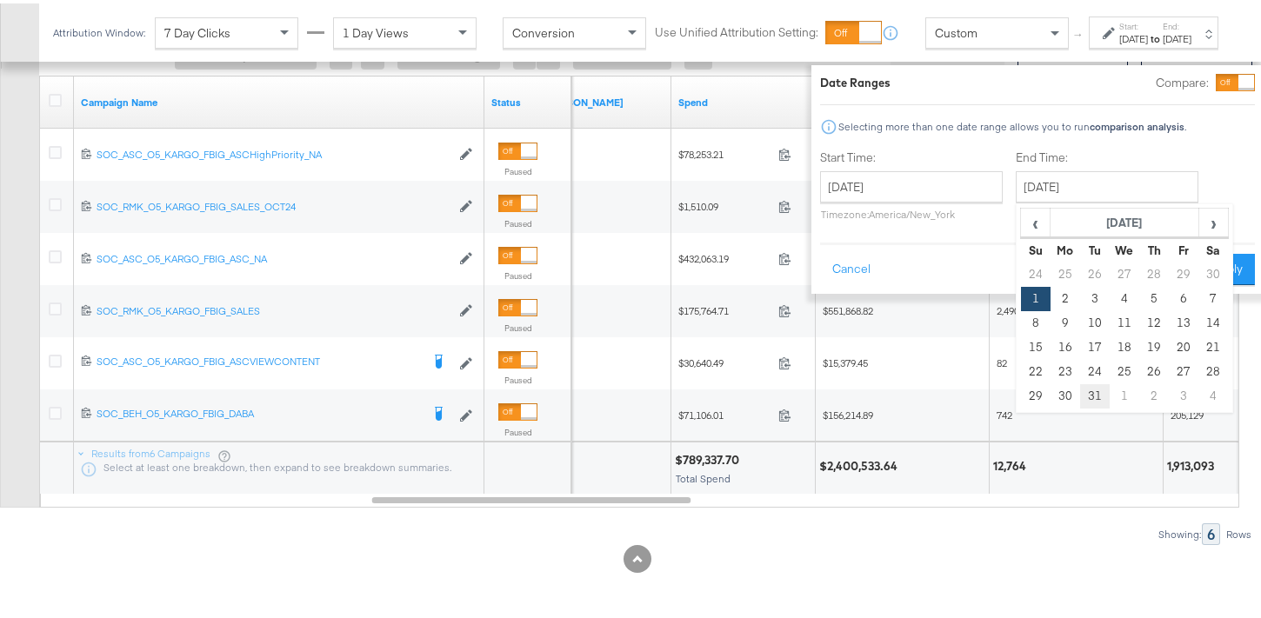
click at [1080, 391] on td "31" at bounding box center [1095, 393] width 30 height 24
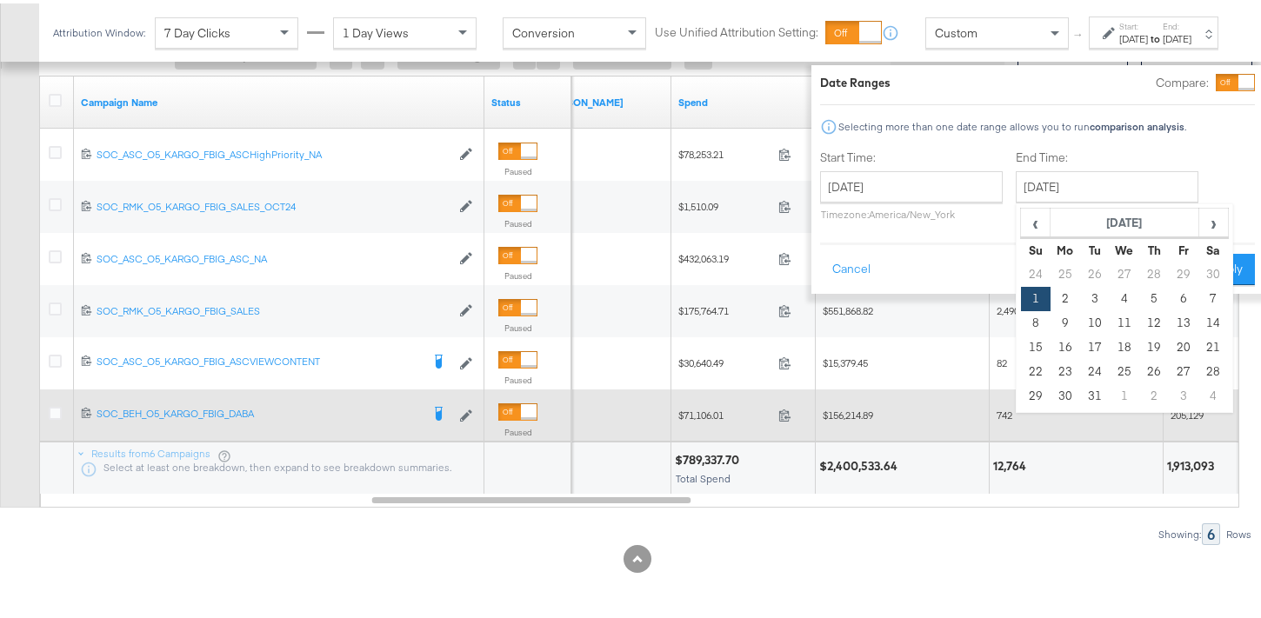
type input "[DATE]"
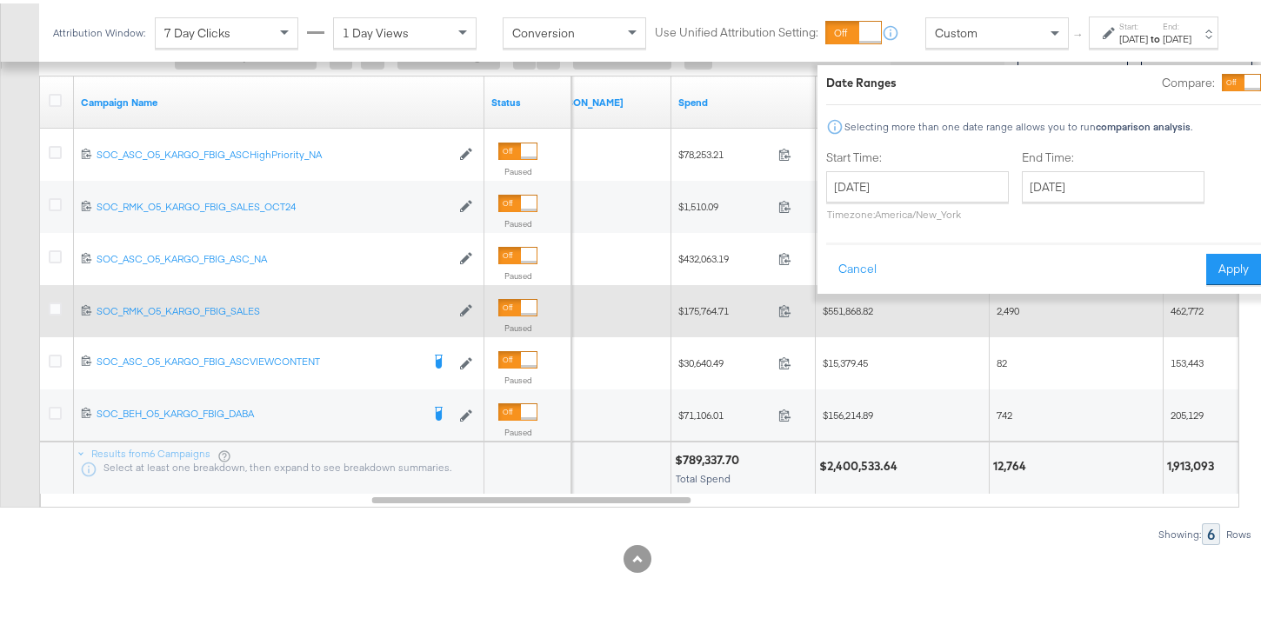
click at [1206, 277] on button "Apply" at bounding box center [1233, 266] width 55 height 31
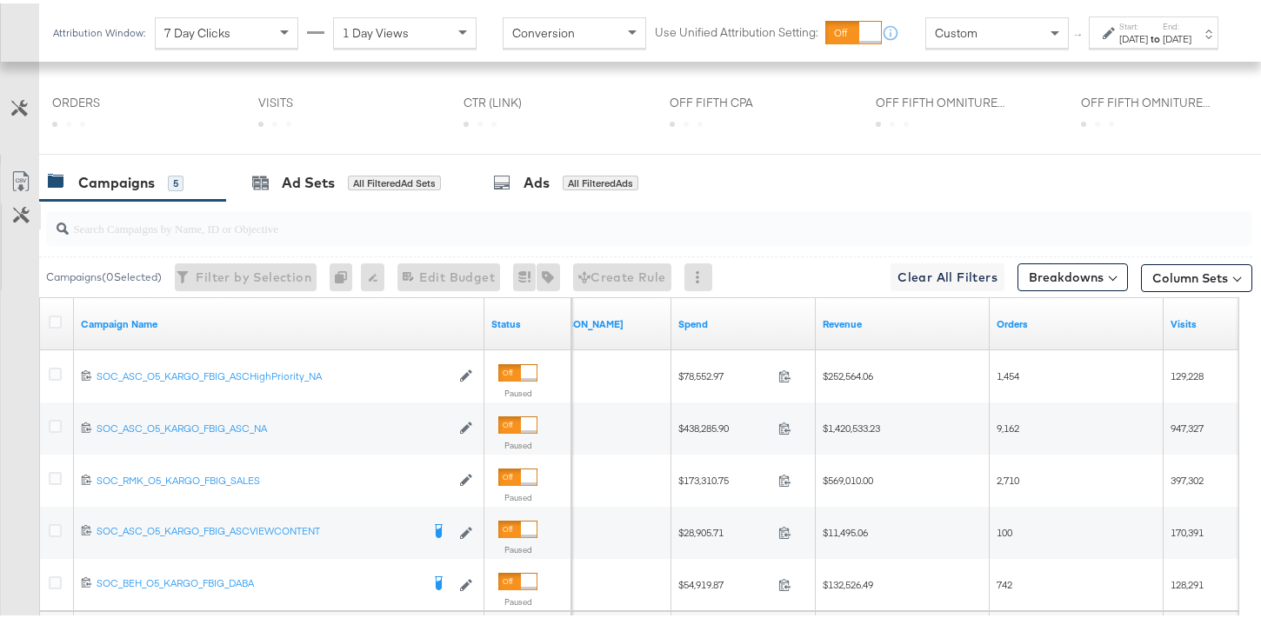
scroll to position [1055, 0]
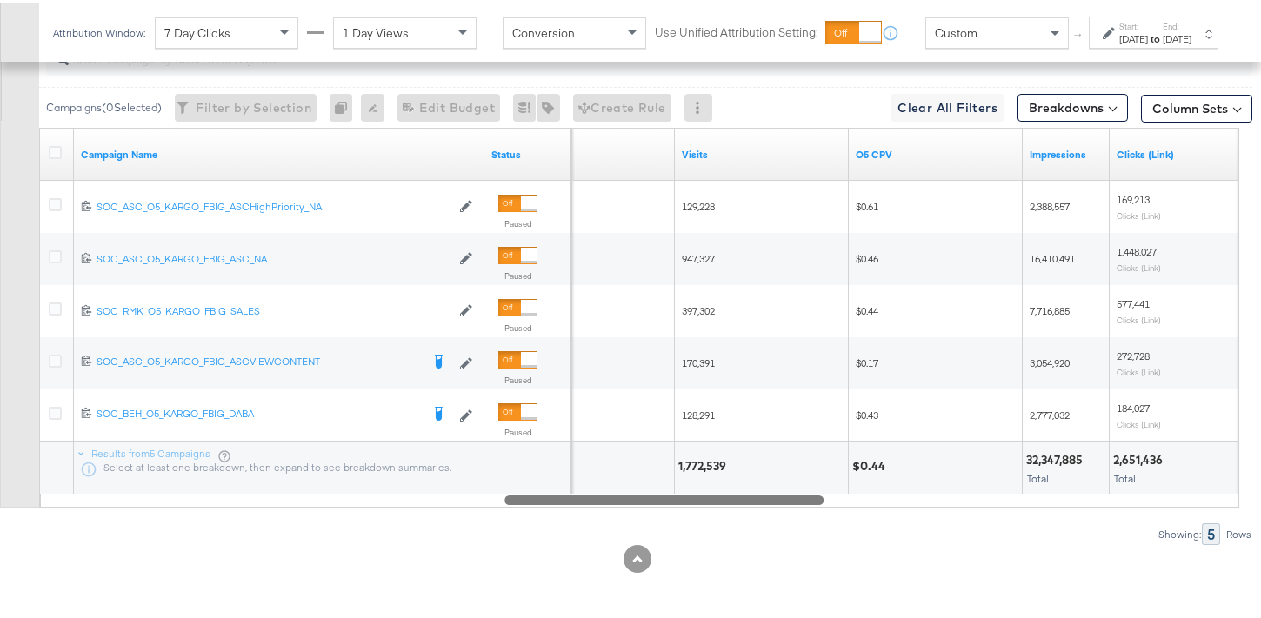
drag, startPoint x: 671, startPoint y: 498, endPoint x: 804, endPoint y: 491, distance: 132.4
click at [804, 491] on div at bounding box center [663, 496] width 319 height 15
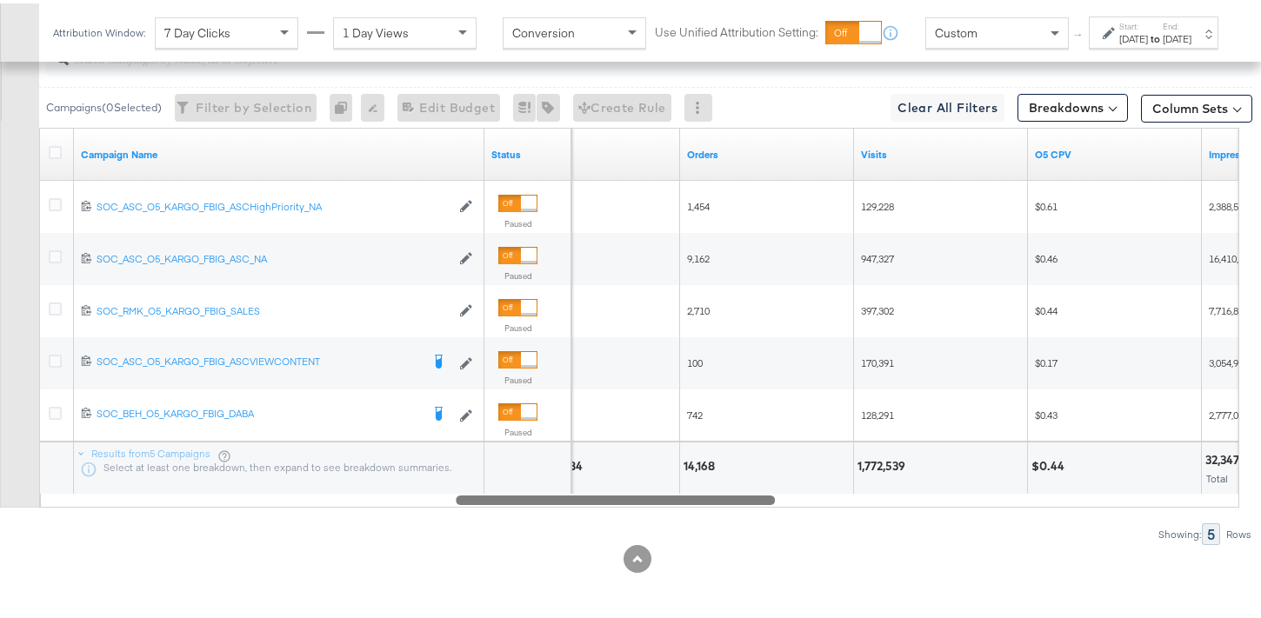
drag, startPoint x: 706, startPoint y: 503, endPoint x: 596, endPoint y: 513, distance: 111.0
click at [651, 512] on div "Campaigns ( 0 Selected) Filter by Selection Filter 0 campaigns 0 Rename 0 campa…" at bounding box center [626, 285] width 1253 height 514
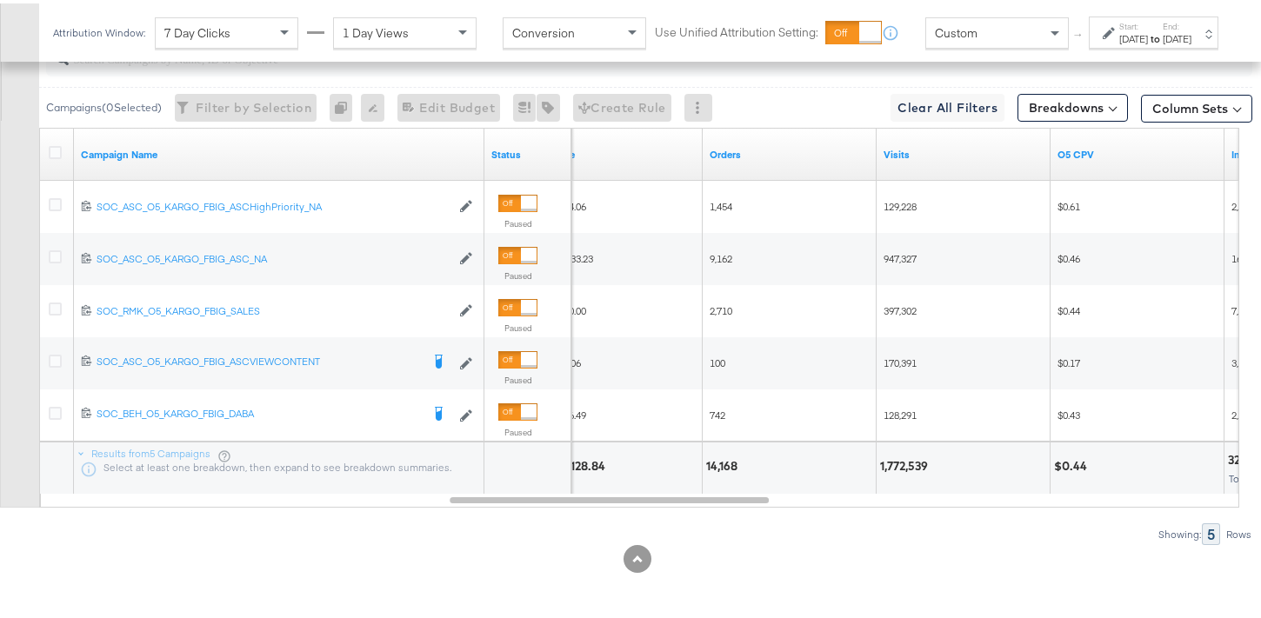
drag, startPoint x: 596, startPoint y: 513, endPoint x: 539, endPoint y: 512, distance: 56.5
click at [539, 512] on div "Campaigns ( 0 Selected) Filter by Selection Filter 0 campaigns 0 Rename 0 campa…" at bounding box center [626, 285] width 1253 height 514
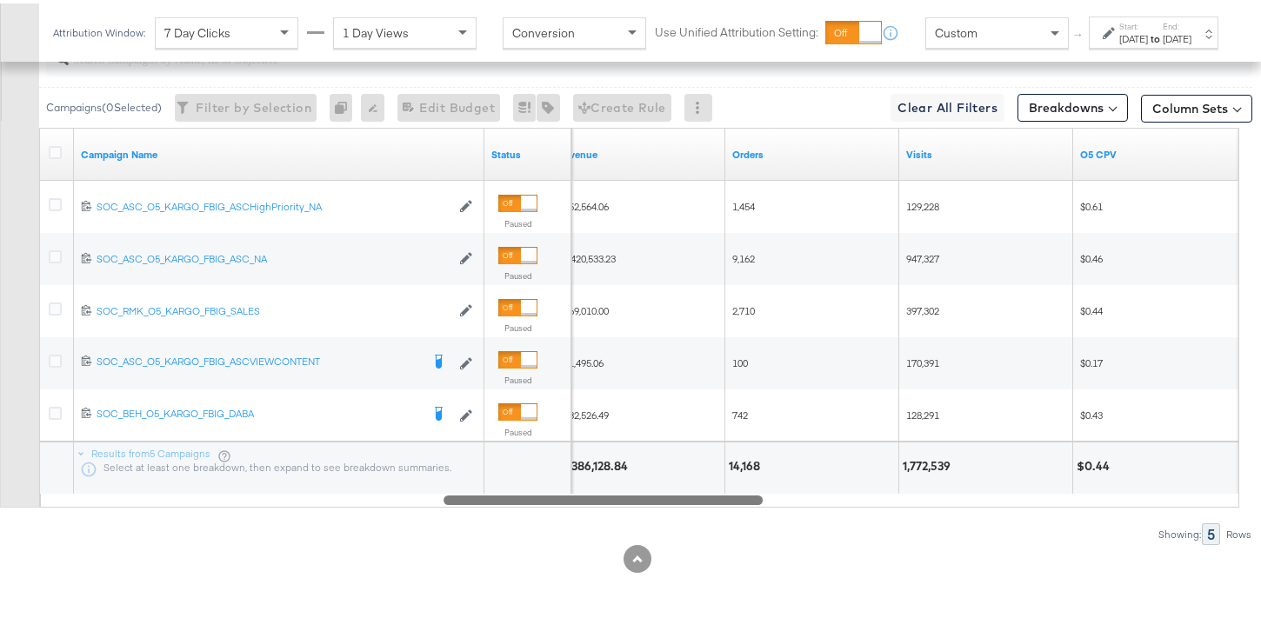
click at [531, 503] on div at bounding box center [603, 496] width 319 height 15
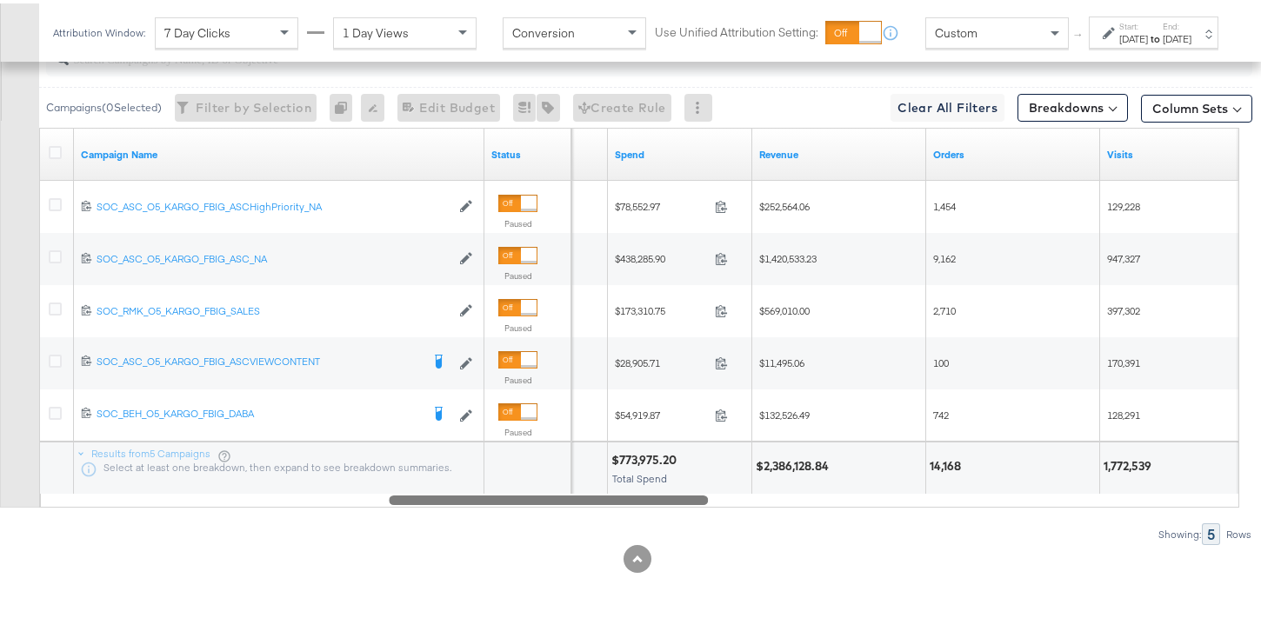
drag, startPoint x: 556, startPoint y: 499, endPoint x: 499, endPoint y: 502, distance: 56.6
click at [499, 502] on div at bounding box center [548, 496] width 319 height 15
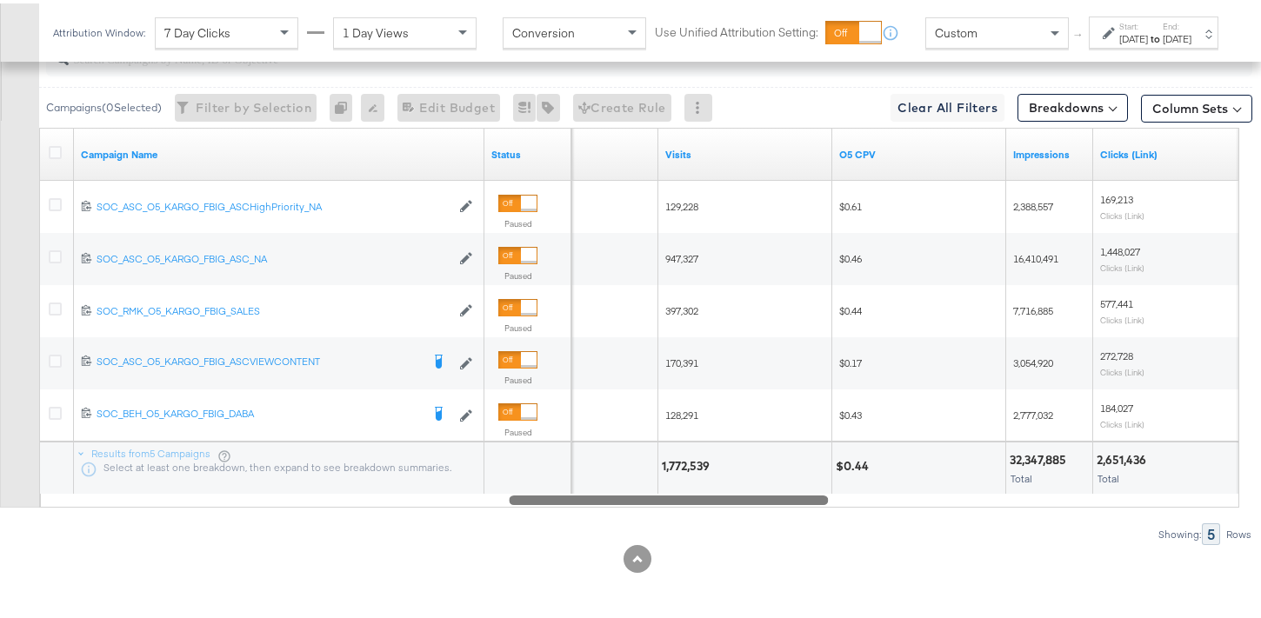
drag, startPoint x: 678, startPoint y: 499, endPoint x: 799, endPoint y: 504, distance: 121.0
click at [799, 504] on div "Campaign Name Status Orders Visits O5 CPV Impressions Clicks (Link) 12021421370…" at bounding box center [639, 314] width 1200 height 380
click at [1186, 106] on button "Column Sets" at bounding box center [1196, 105] width 111 height 28
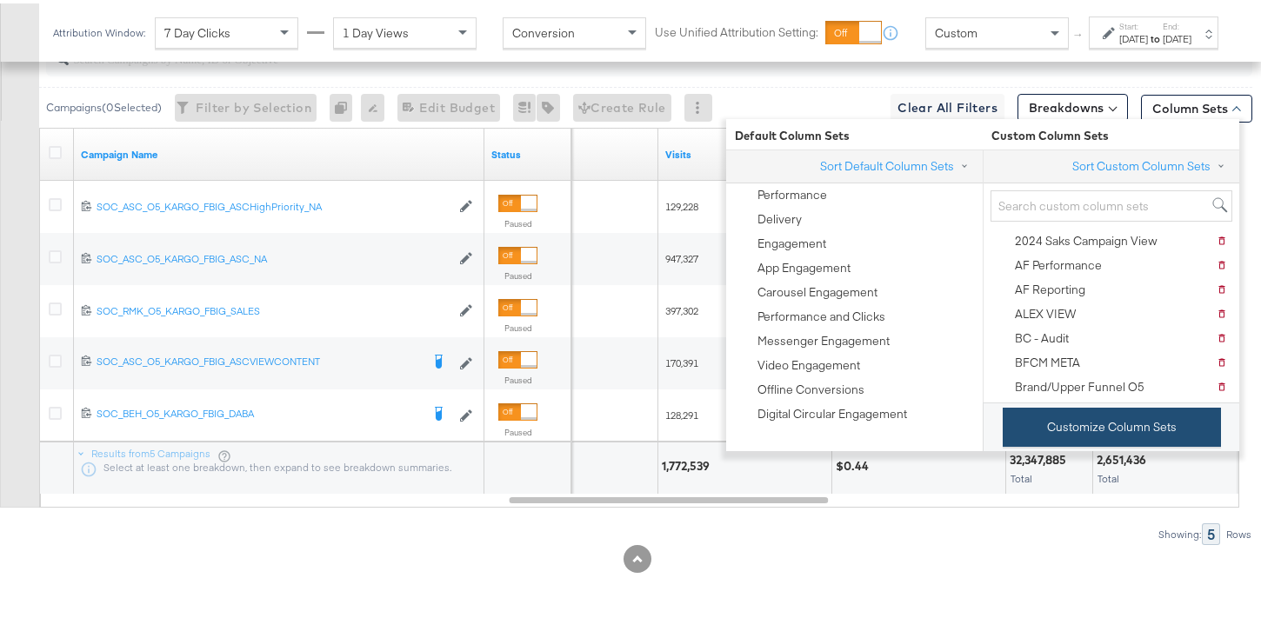
click at [1164, 421] on button "Customize Column Sets" at bounding box center [1112, 423] width 218 height 39
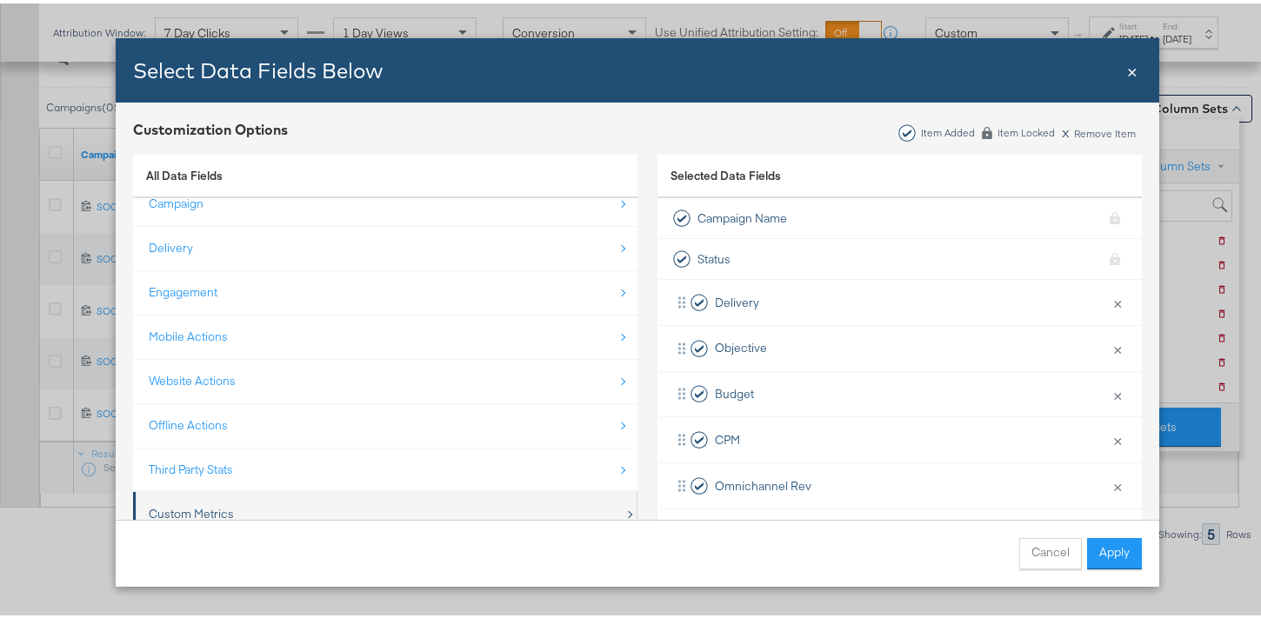
scroll to position [25, 0]
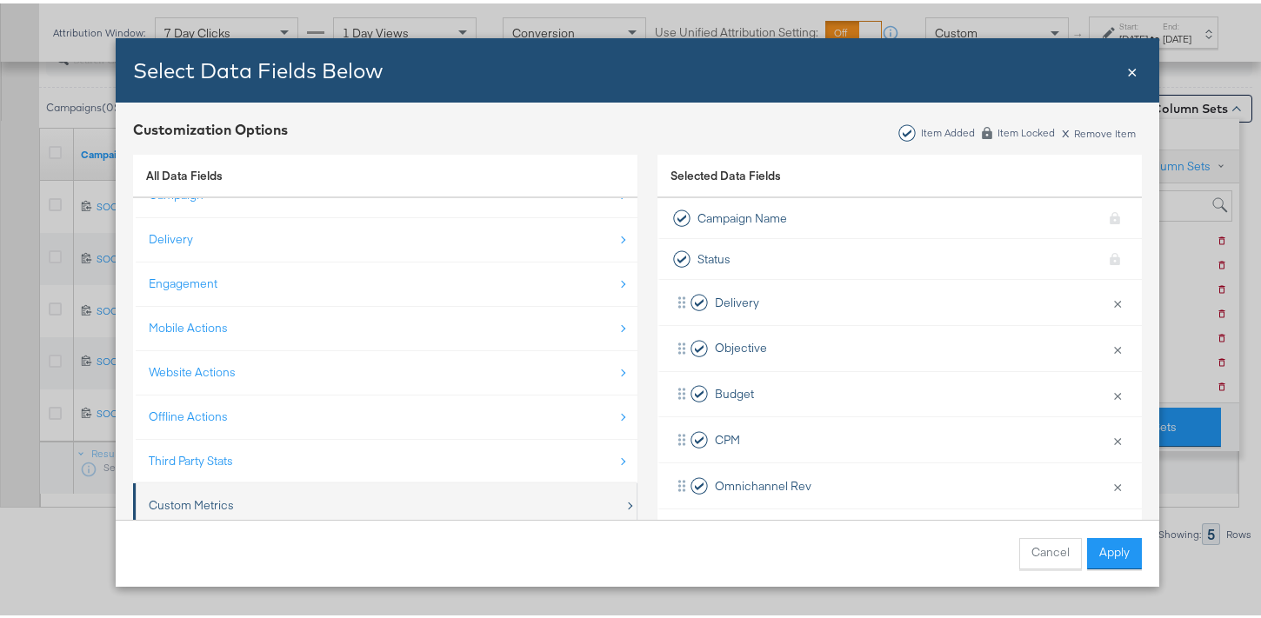
click at [244, 508] on div "Custom Metrics" at bounding box center [387, 502] width 476 height 36
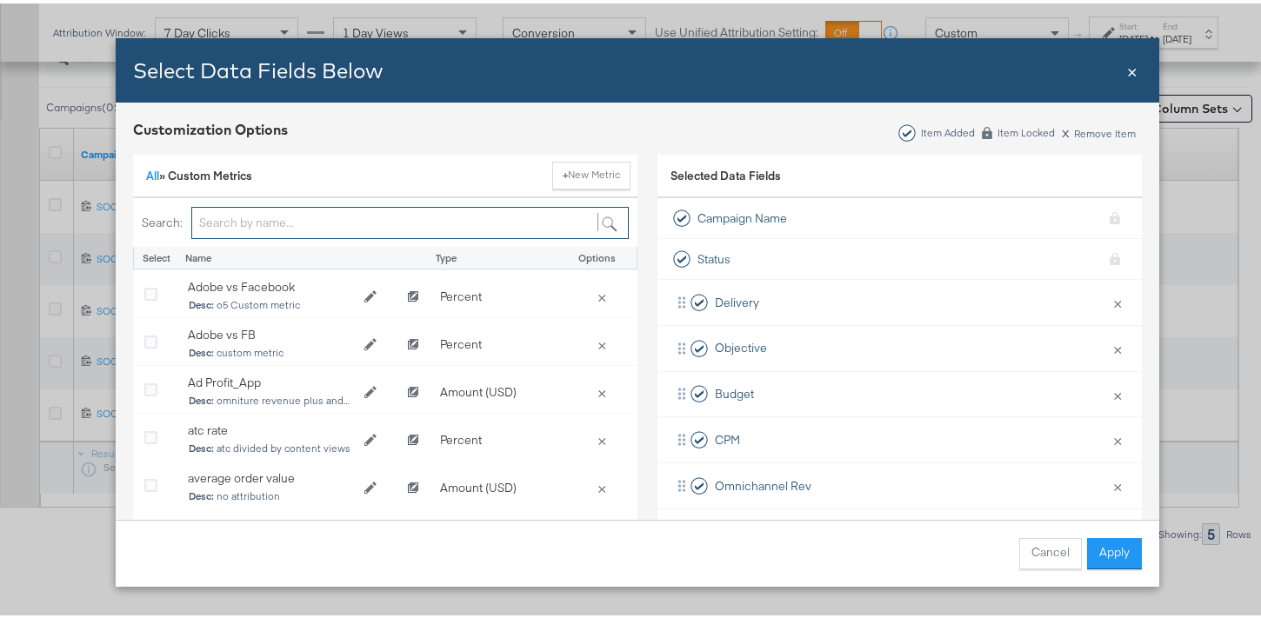
click at [223, 219] on input "Bulk Add Locations Modal" at bounding box center [410, 220] width 438 height 32
type input "cvr"
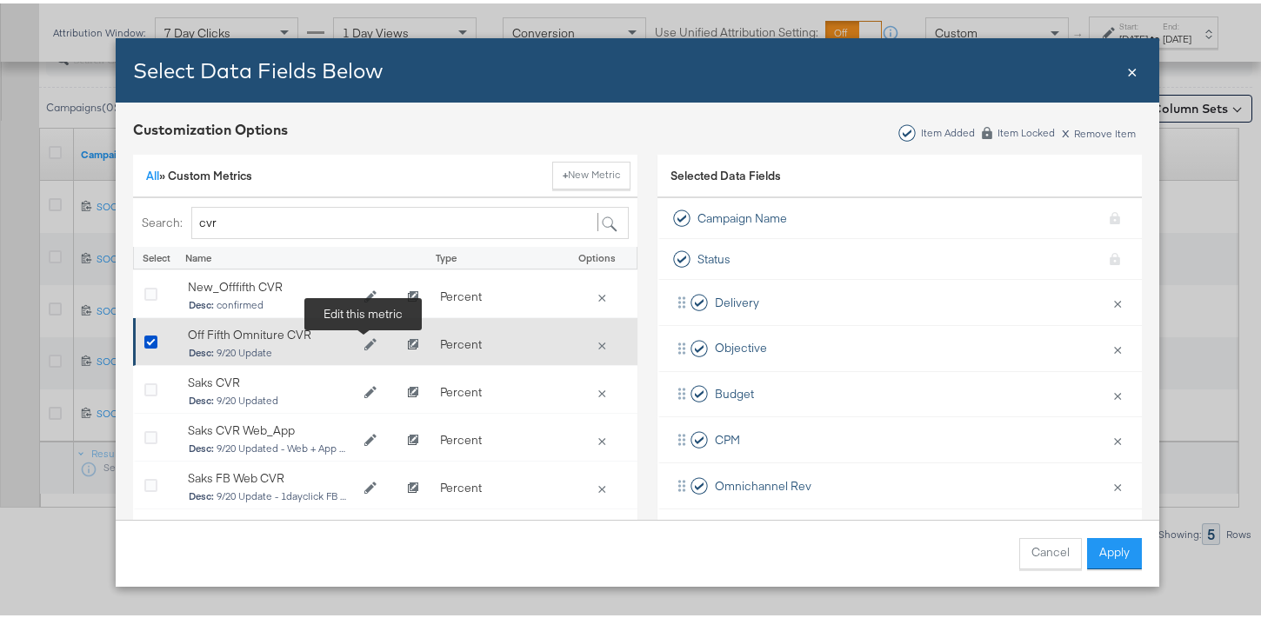
click at [364, 343] on icon "Edit Off Fifth Omniture CVR" at bounding box center [370, 342] width 12 height 12
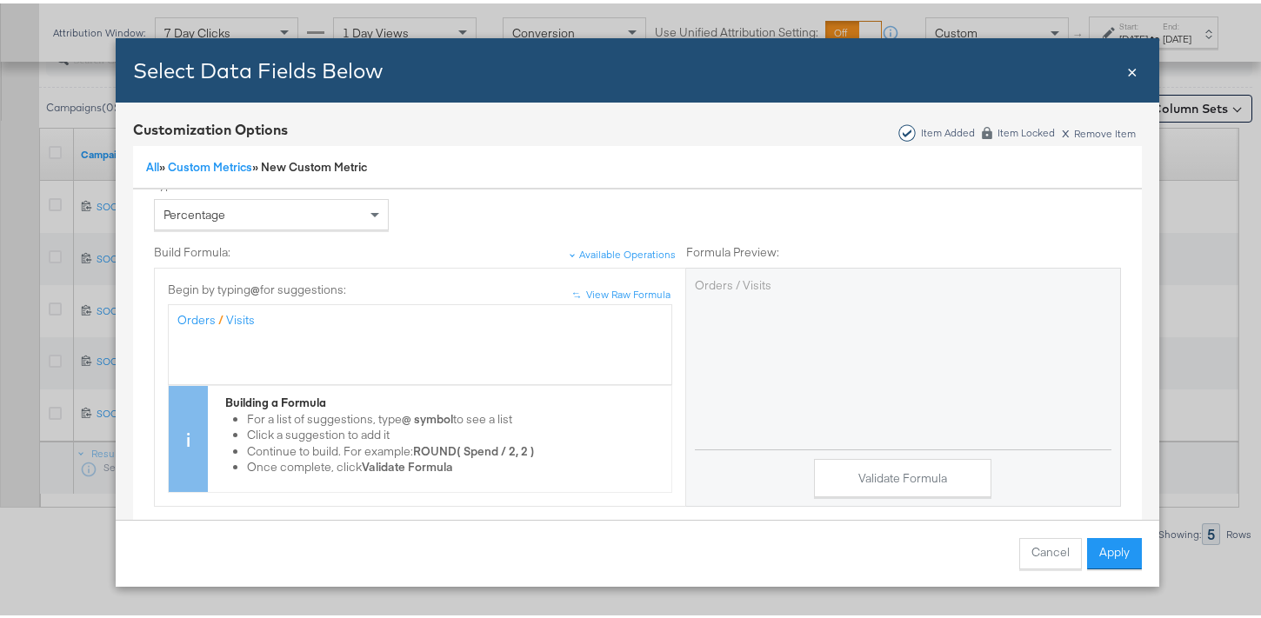
scroll to position [175, 0]
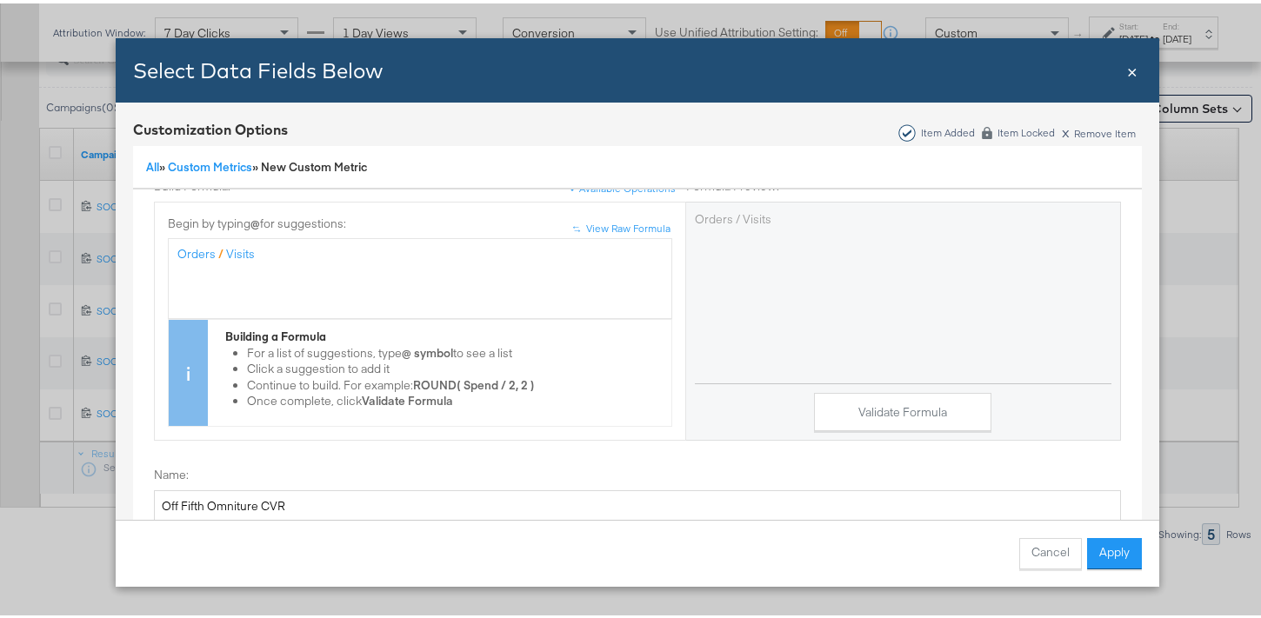
click at [1127, 68] on span "×" at bounding box center [1132, 66] width 10 height 23
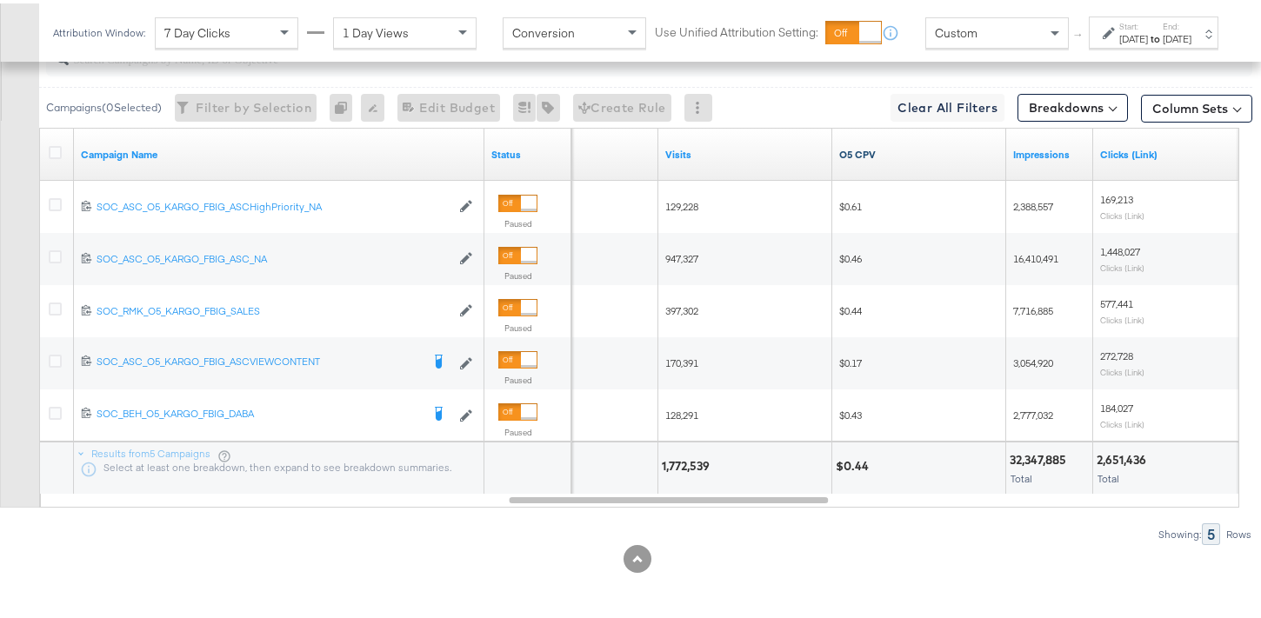
scroll to position [0, 0]
